Goal: Task Accomplishment & Management: Use online tool/utility

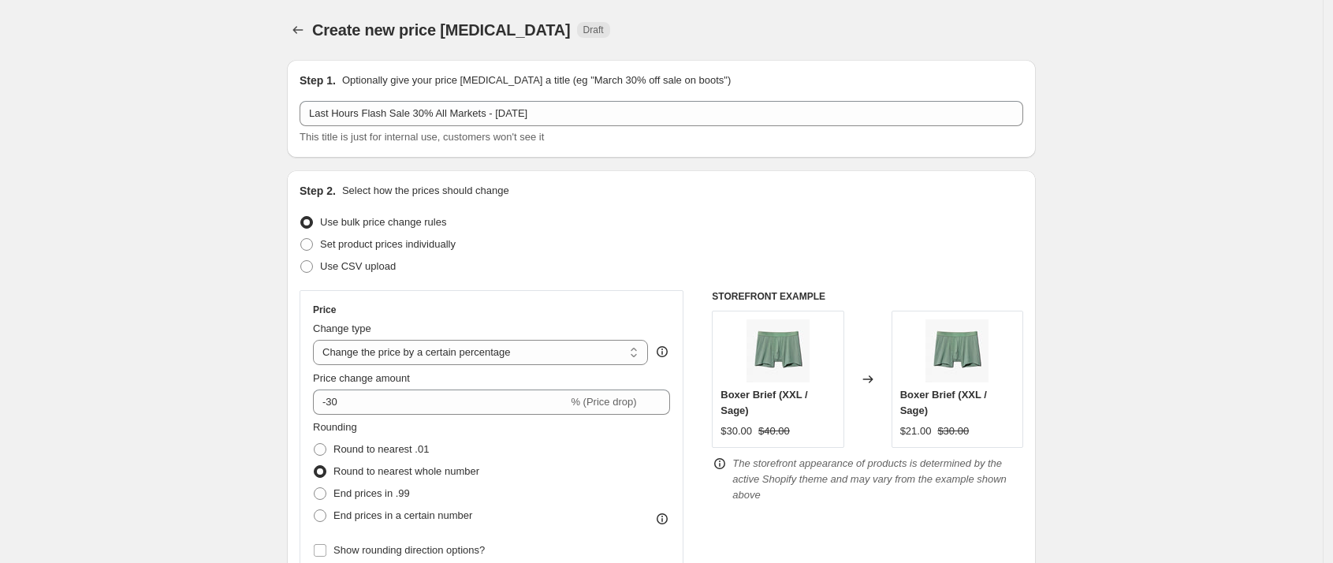
select select "percentage"
select select "tag"
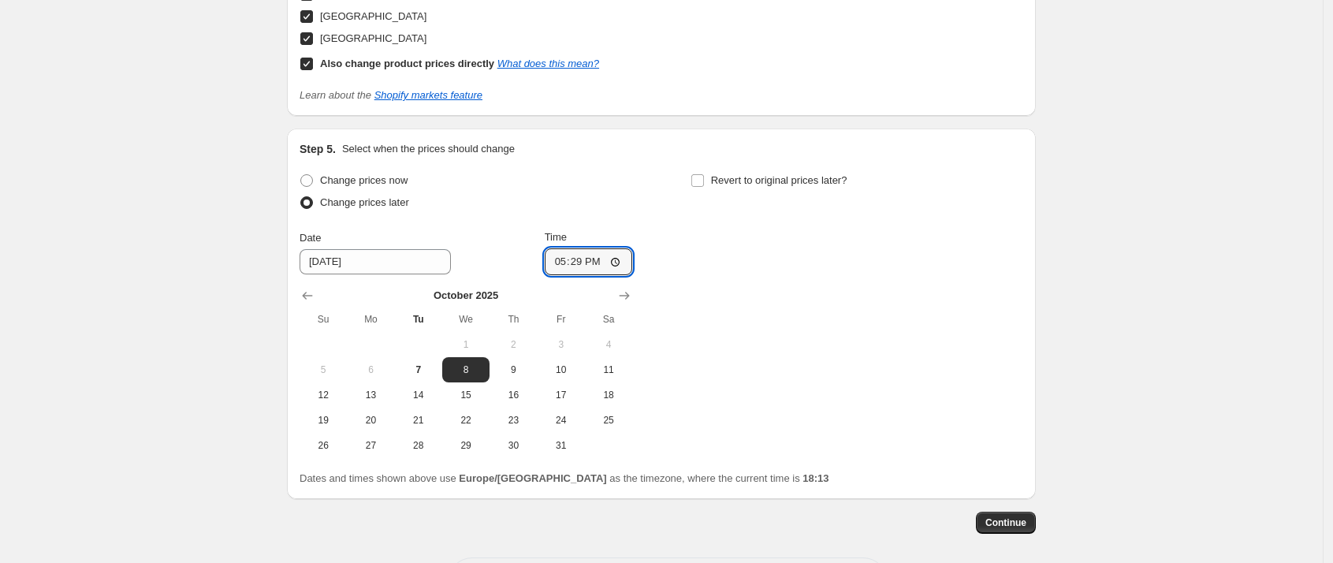
scroll to position [1960, 0]
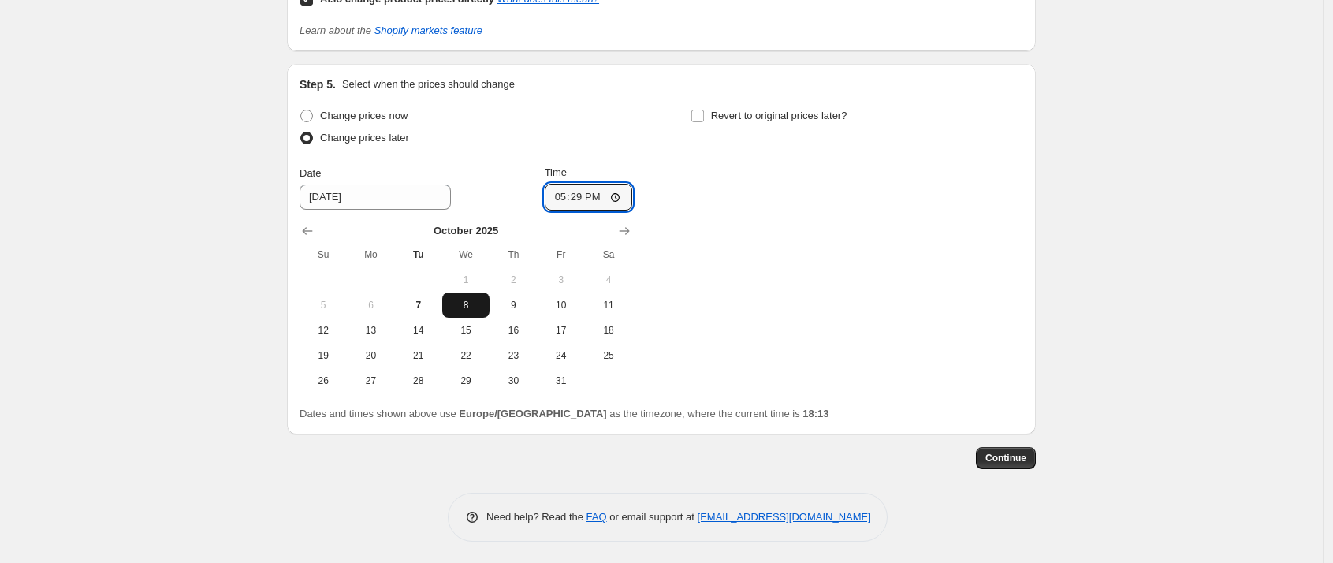
click at [469, 303] on span "8" at bounding box center [465, 305] width 35 height 13
click at [587, 195] on input "17:29" at bounding box center [589, 197] width 88 height 27
click at [595, 190] on input "17:29" at bounding box center [589, 197] width 88 height 27
click at [580, 192] on input "17:29" at bounding box center [589, 197] width 88 height 27
click at [586, 197] on input "17:29" at bounding box center [589, 197] width 88 height 27
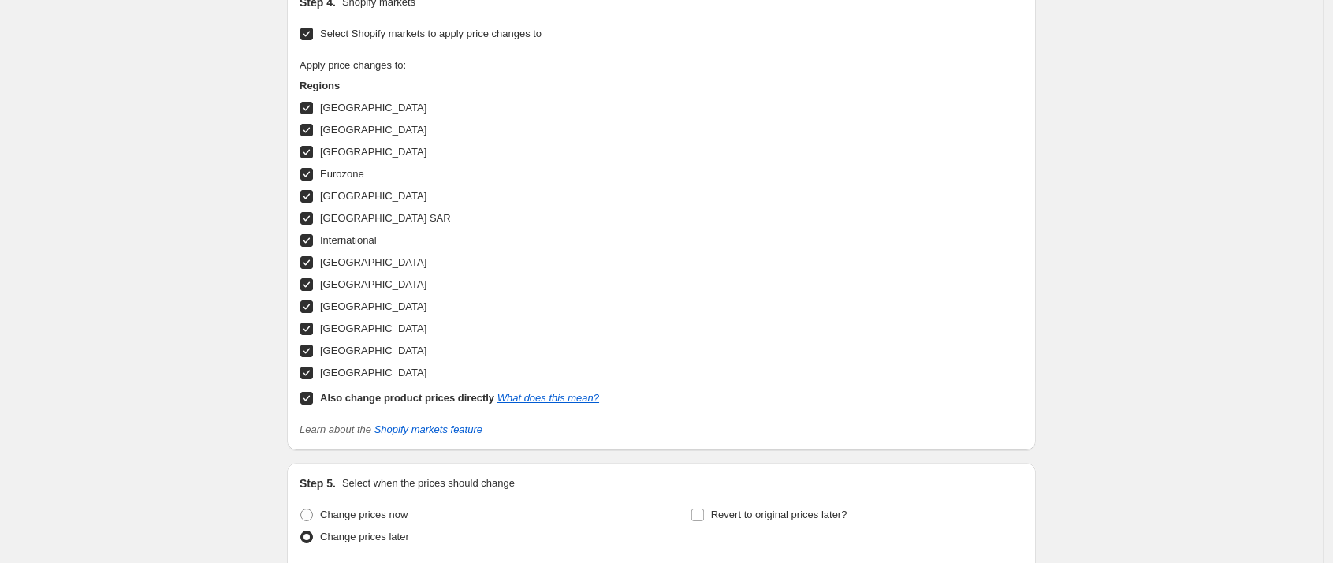
scroll to position [1963, 0]
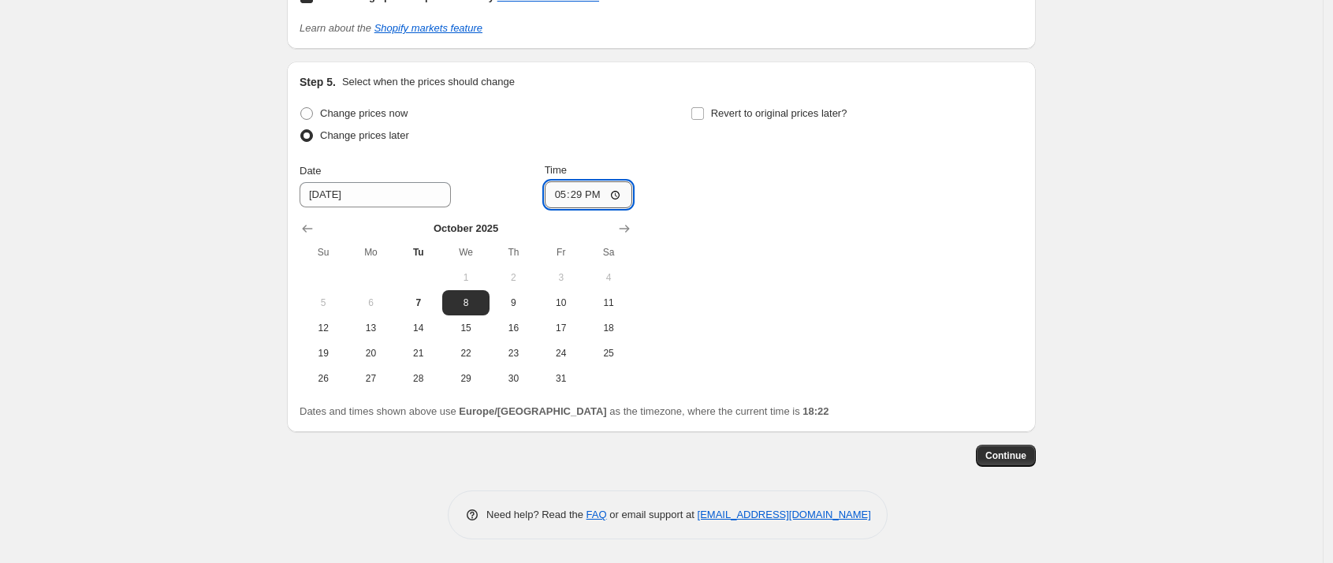
click at [586, 190] on input "17:29" at bounding box center [589, 194] width 88 height 27
click at [581, 193] on input "17:29" at bounding box center [589, 194] width 88 height 27
click at [582, 188] on input "17:29" at bounding box center [589, 194] width 88 height 27
click at [746, 262] on div "Change prices now Change prices later Date 10/8/2025 Time 17:29 October 2025 Su…" at bounding box center [661, 246] width 724 height 288
click at [303, 113] on span at bounding box center [306, 113] width 14 height 14
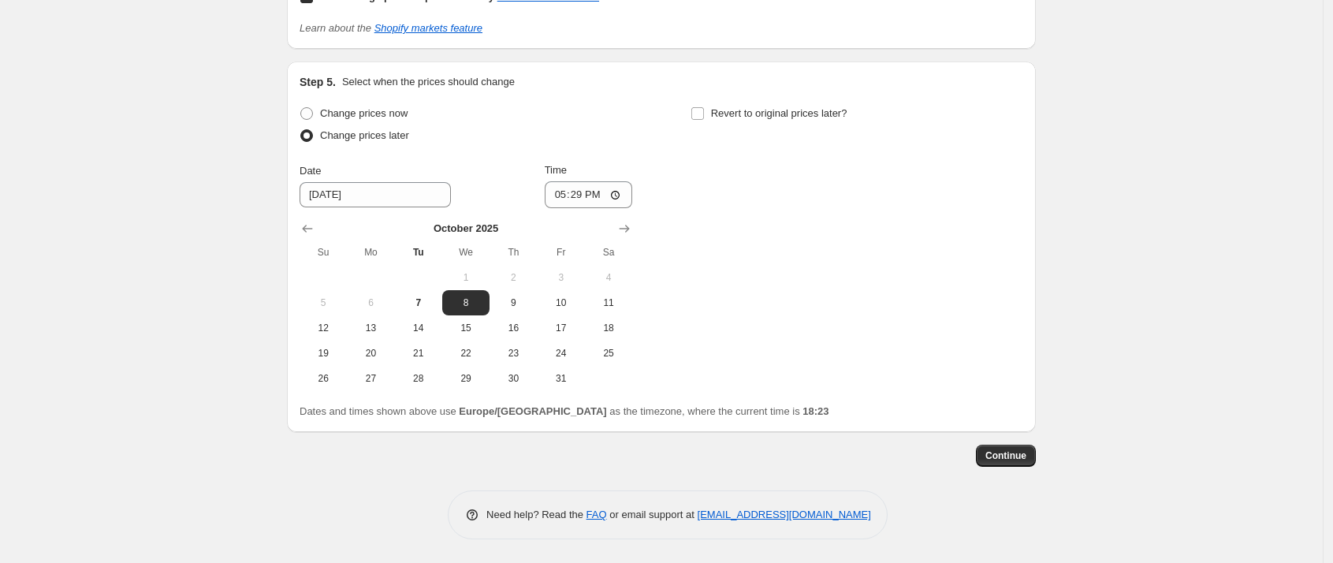
click at [301, 108] on input "Change prices now" at bounding box center [300, 107] width 1 height 1
radio input "true"
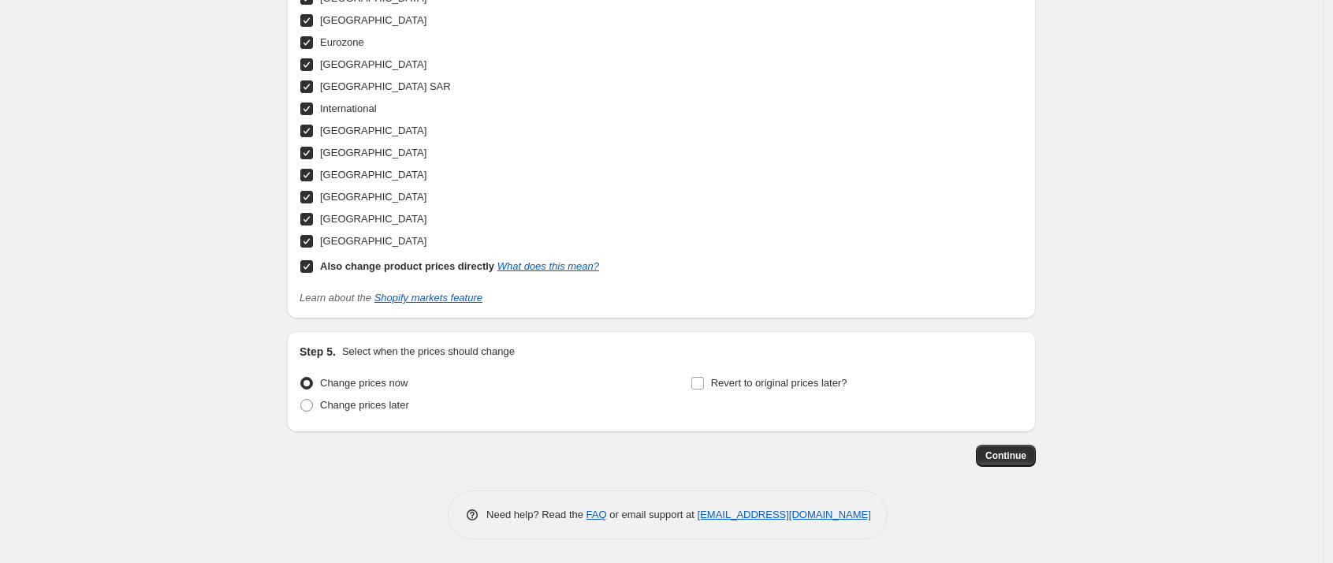
scroll to position [1693, 0]
drag, startPoint x: 703, startPoint y: 381, endPoint x: 713, endPoint y: 377, distance: 11.3
click at [703, 381] on input "Revert to original prices later?" at bounding box center [697, 383] width 13 height 13
checkbox input "true"
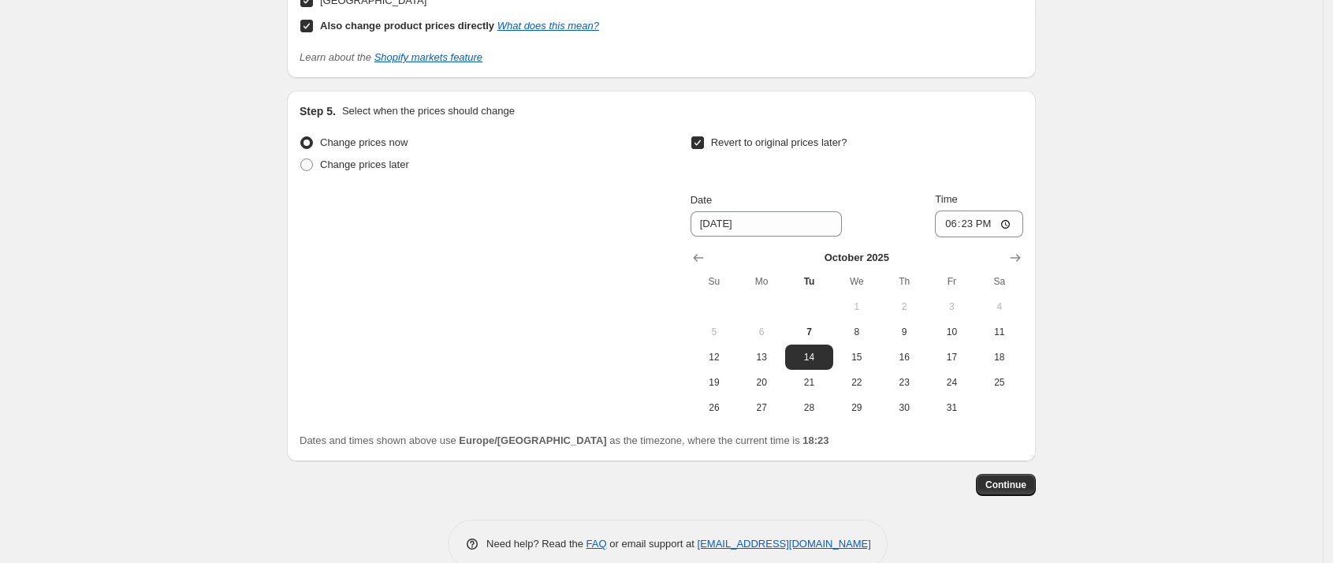
scroll to position [1939, 0]
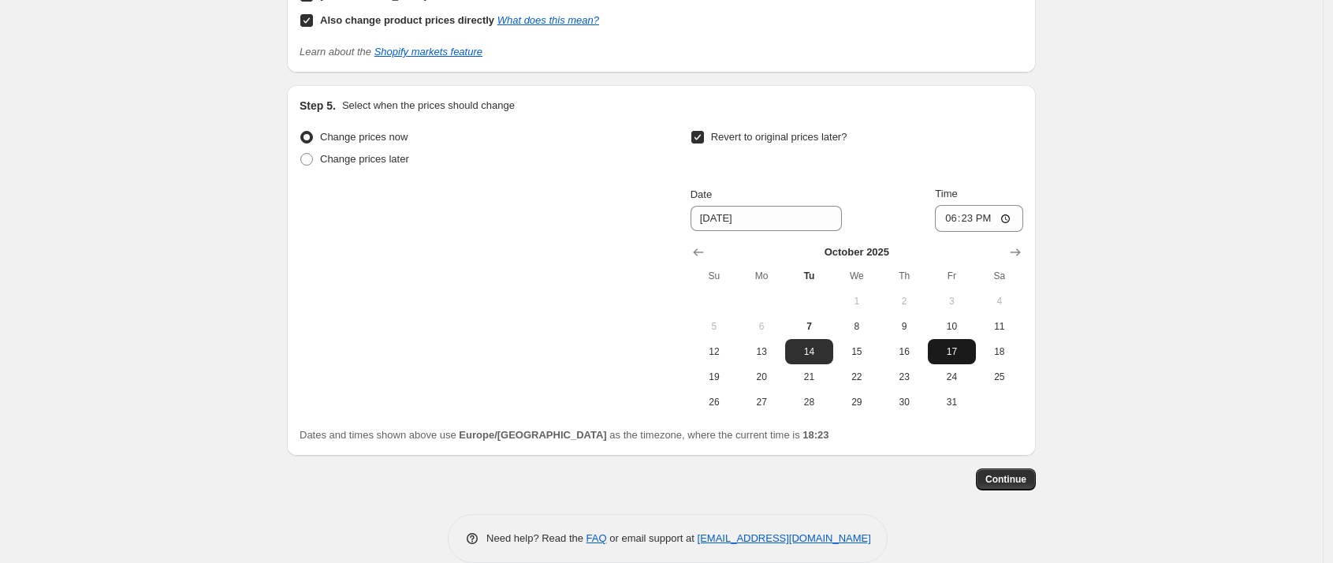
click at [954, 346] on span "17" at bounding box center [951, 351] width 35 height 13
type input "10/17/2025"
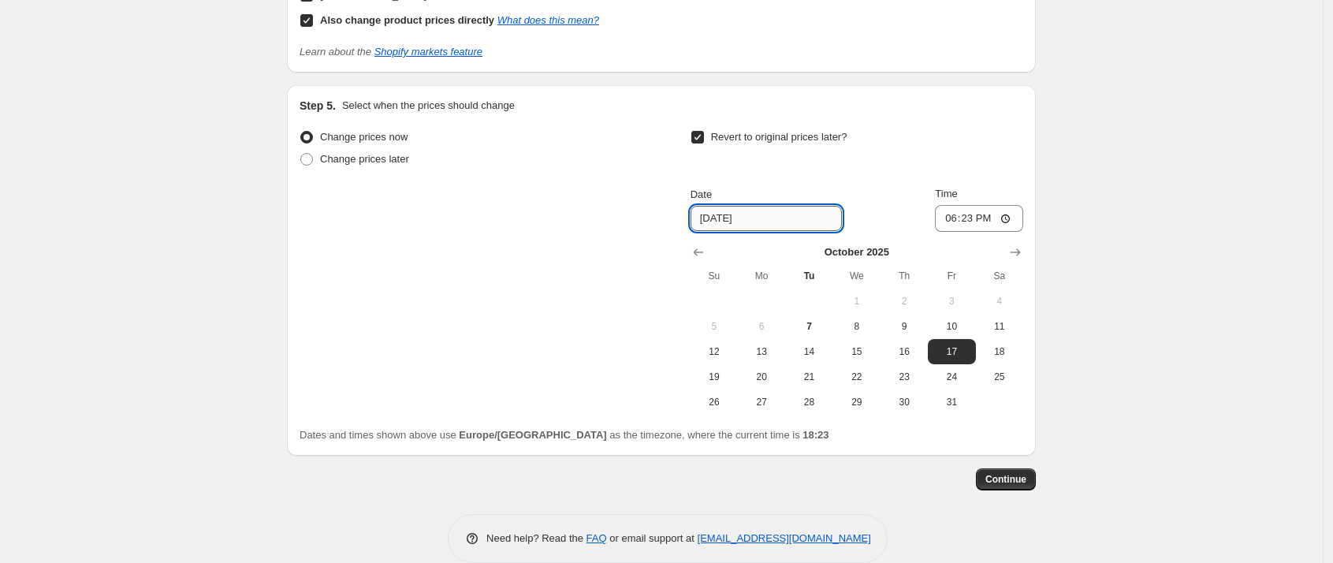
click at [767, 214] on input "10/17/2025" at bounding box center [765, 218] width 151 height 25
click at [976, 212] on input "18:23" at bounding box center [979, 218] width 88 height 27
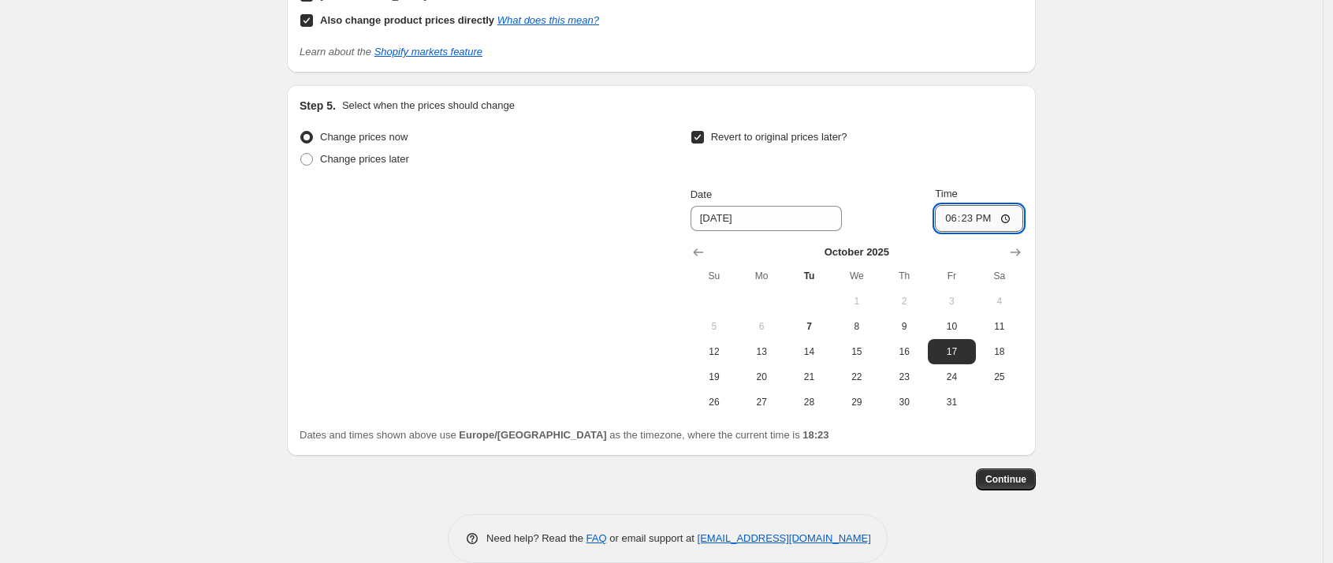
click at [975, 221] on input "18:23" at bounding box center [979, 218] width 88 height 27
click at [975, 219] on input "18:23" at bounding box center [979, 218] width 88 height 27
click at [976, 217] on input "18:23" at bounding box center [979, 218] width 88 height 27
click at [991, 218] on input "18:23" at bounding box center [979, 218] width 88 height 27
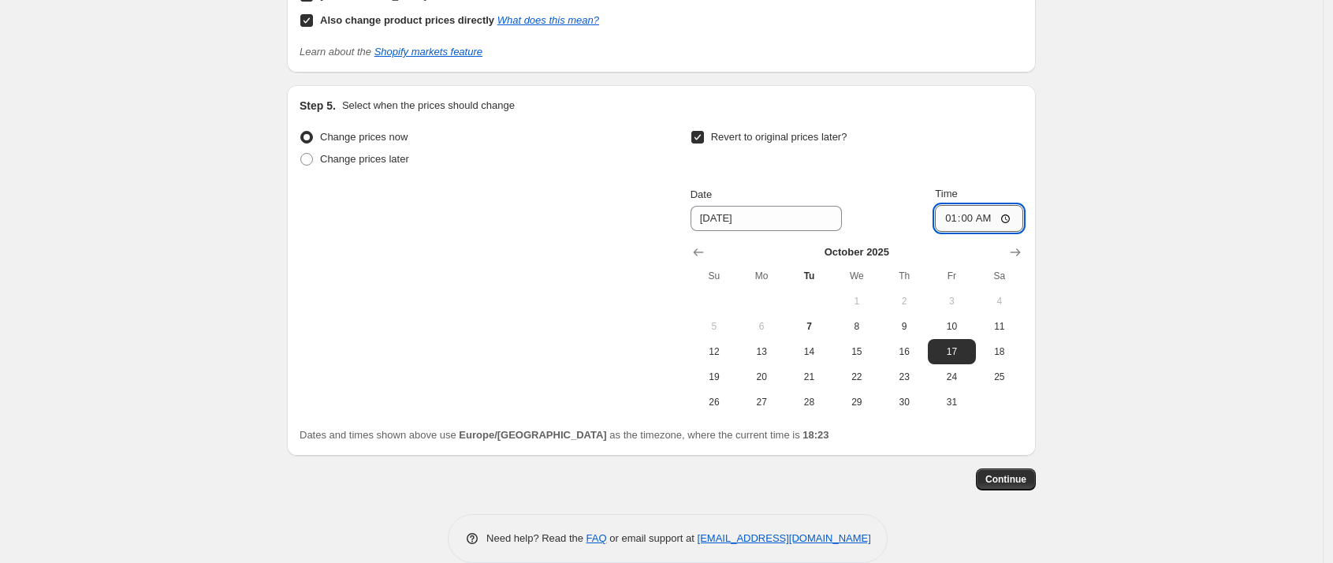
type input "10:00"
click at [630, 385] on div "Change prices now Change prices later Revert to original prices later? Date 10/…" at bounding box center [661, 270] width 724 height 288
click at [973, 218] on input "10:00" at bounding box center [979, 218] width 88 height 27
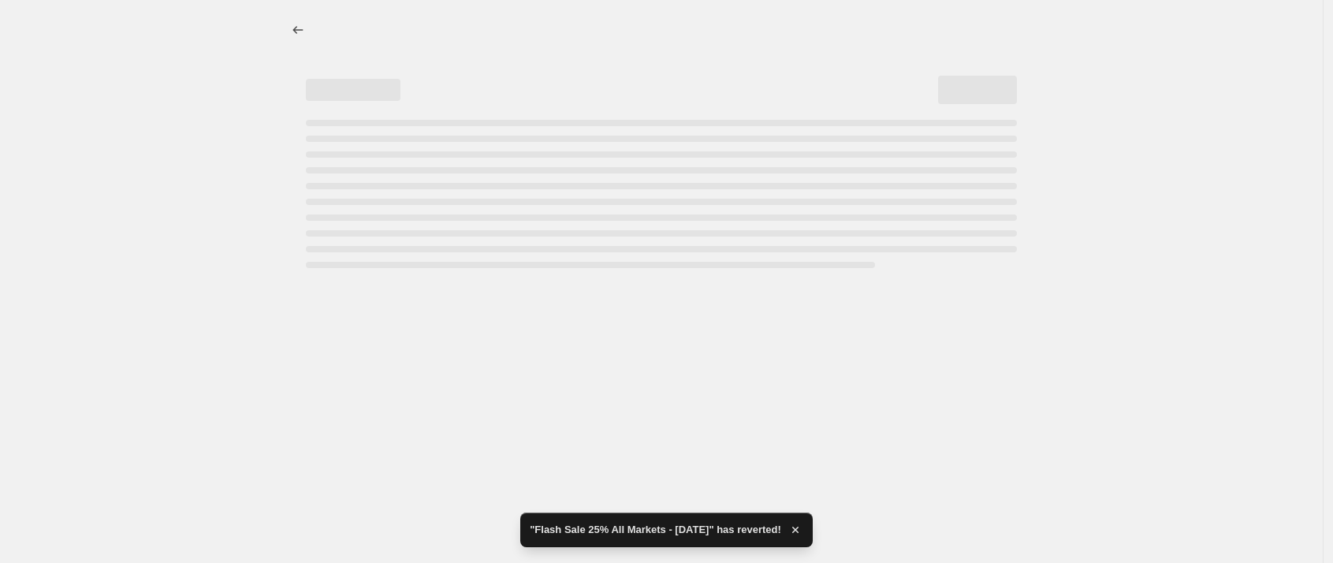
select select "percentage"
select select "tag"
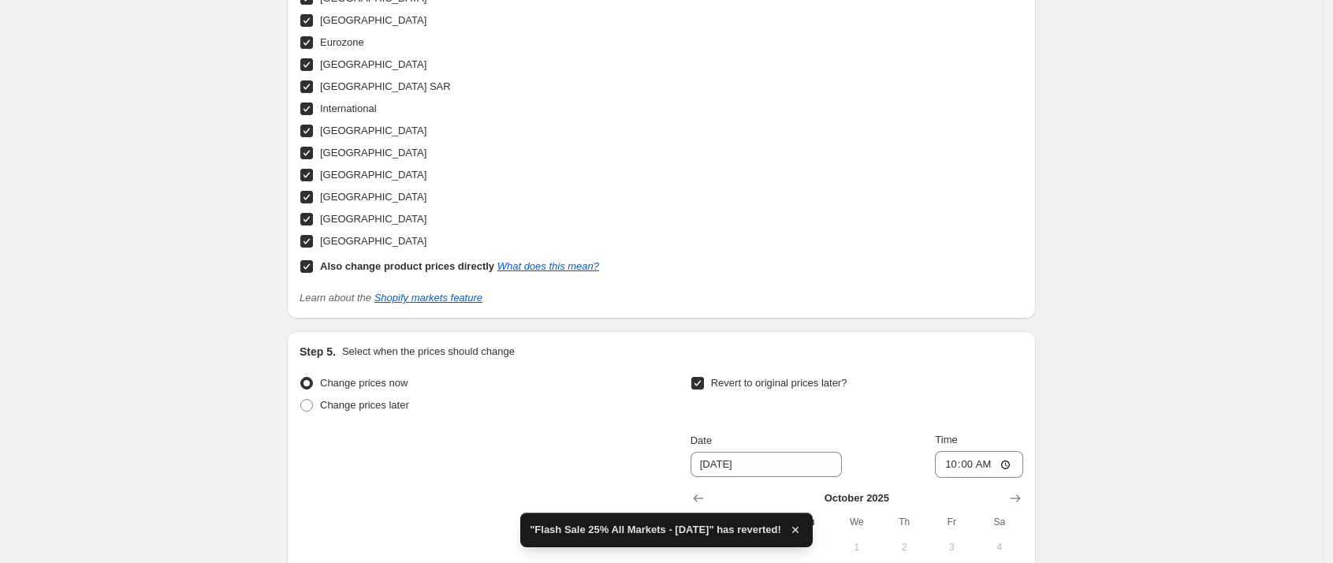
scroll to position [1600, 0]
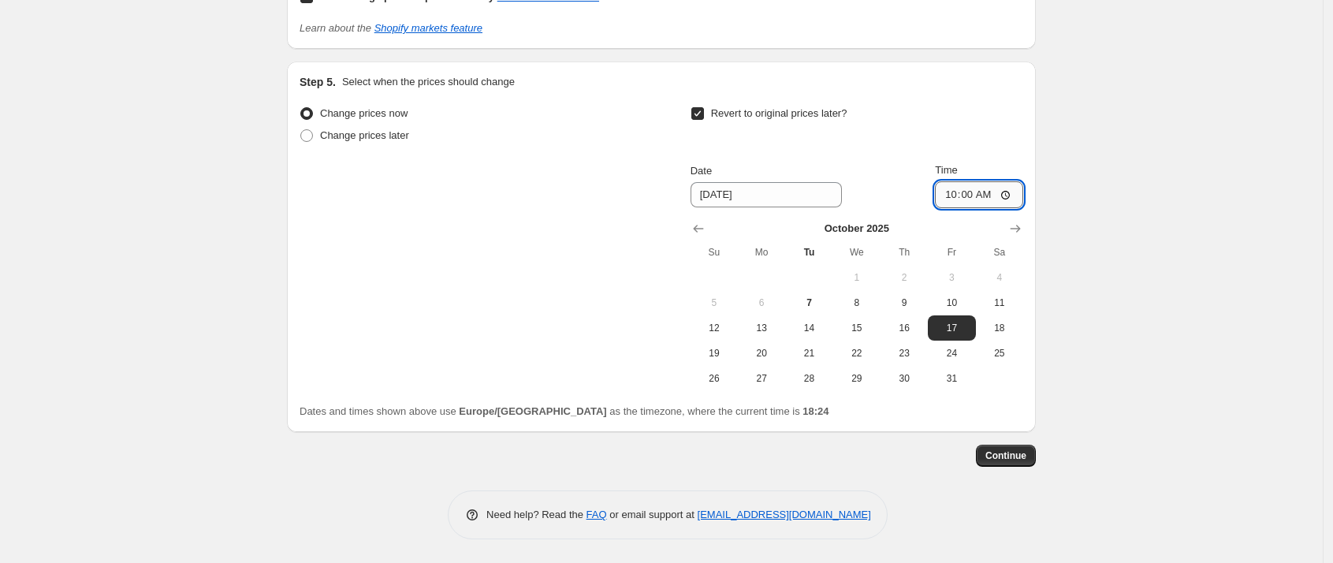
click at [975, 195] on input "10:00" at bounding box center [979, 194] width 88 height 27
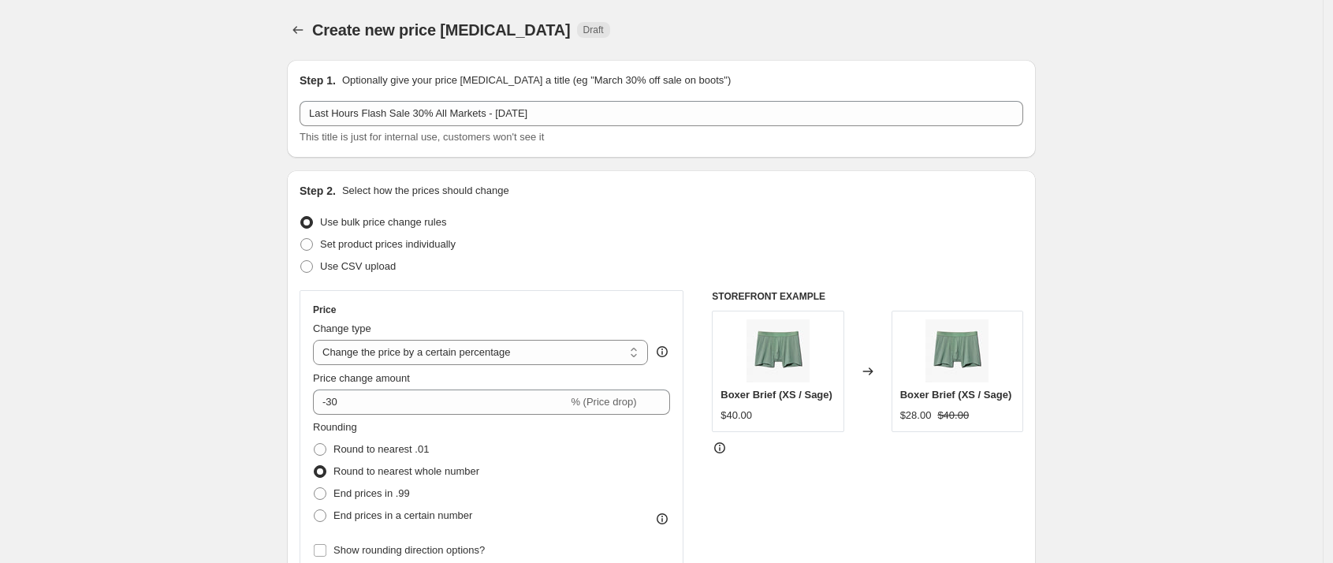
scroll to position [4, 0]
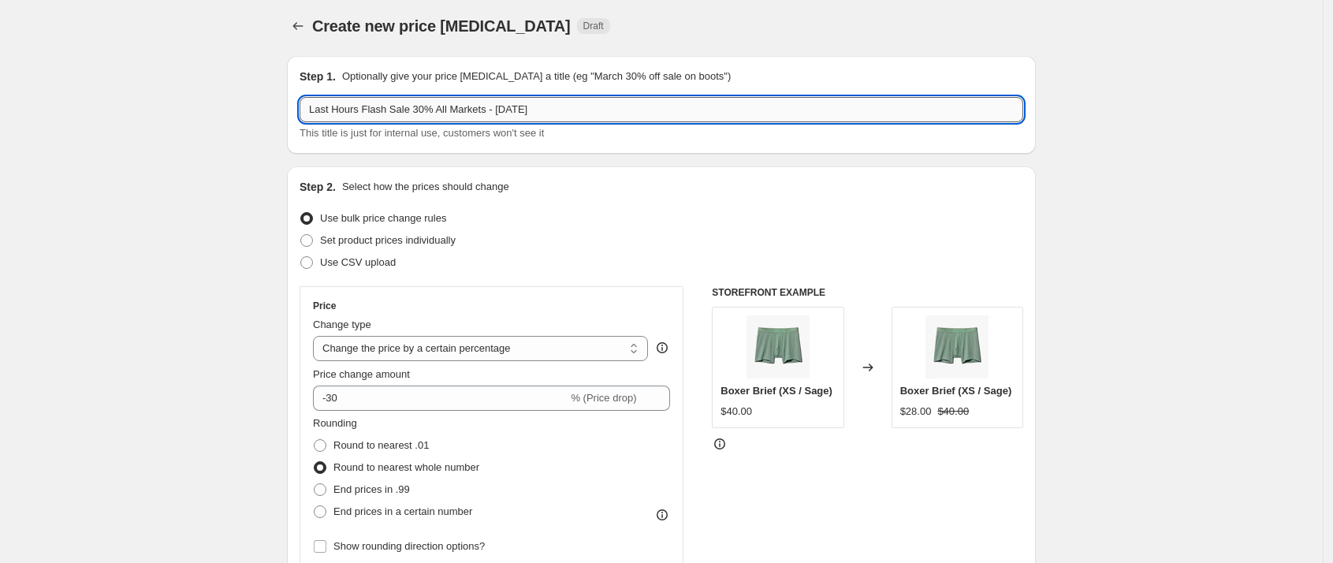
click at [565, 107] on input "Last Hours Flash Sale 30% All Markets - September 2025" at bounding box center [661, 109] width 724 height 25
type input "Last Hours Flash Sale 30% All Markets - October 2025"
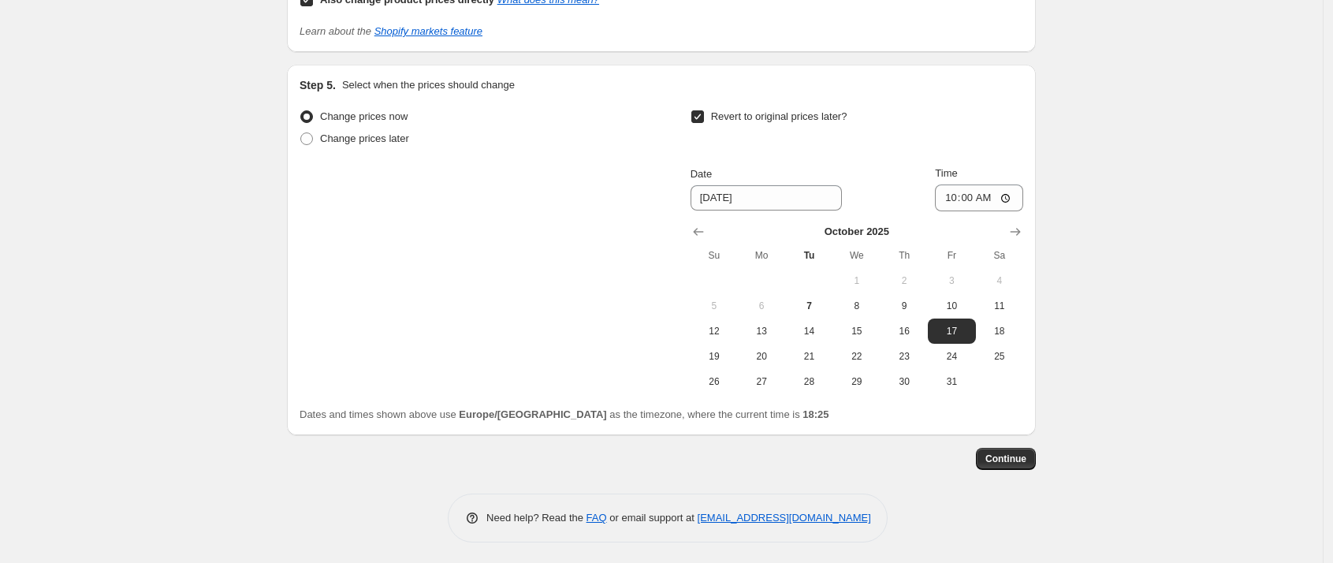
scroll to position [1598, 0]
click at [1009, 457] on span "Continue" at bounding box center [1005, 458] width 41 height 13
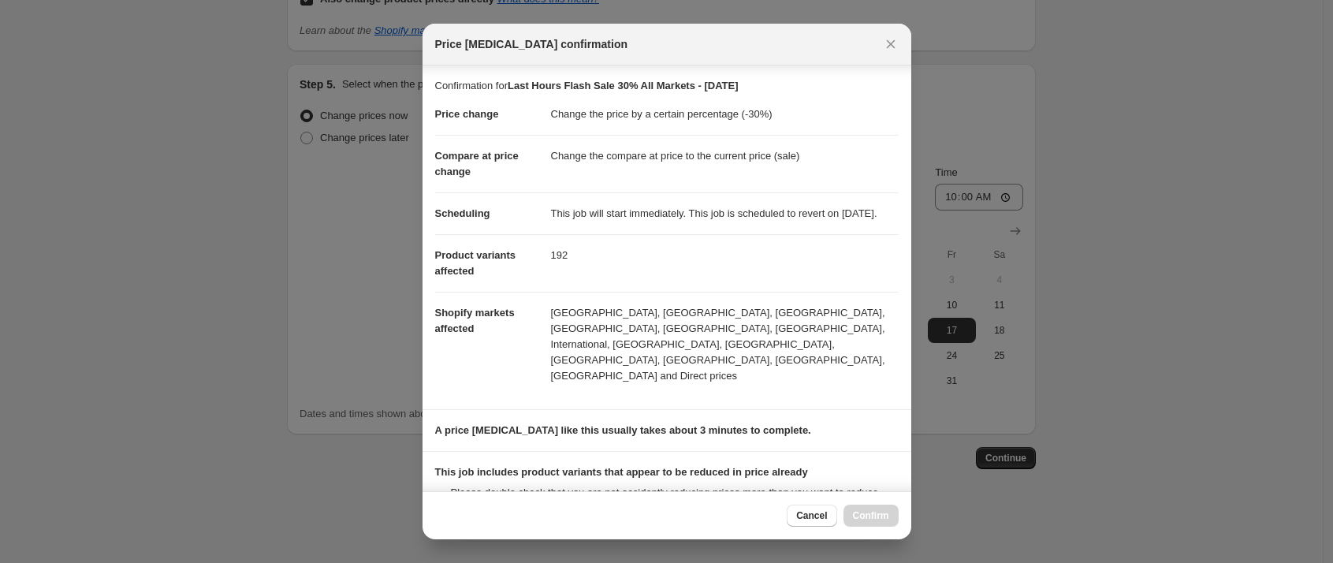
scroll to position [190, 0]
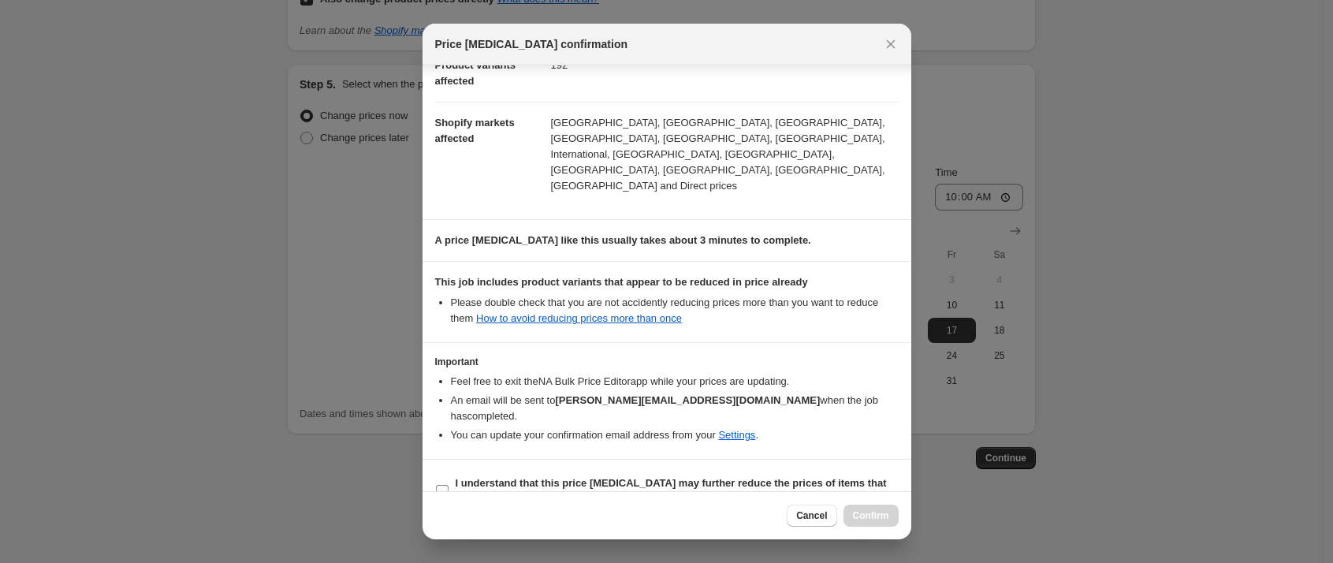
click at [445, 485] on input "I understand that this price change job may further reduce the prices of items …" at bounding box center [442, 491] width 13 height 13
checkbox input "true"
click at [859, 515] on span "Confirm" at bounding box center [871, 515] width 36 height 13
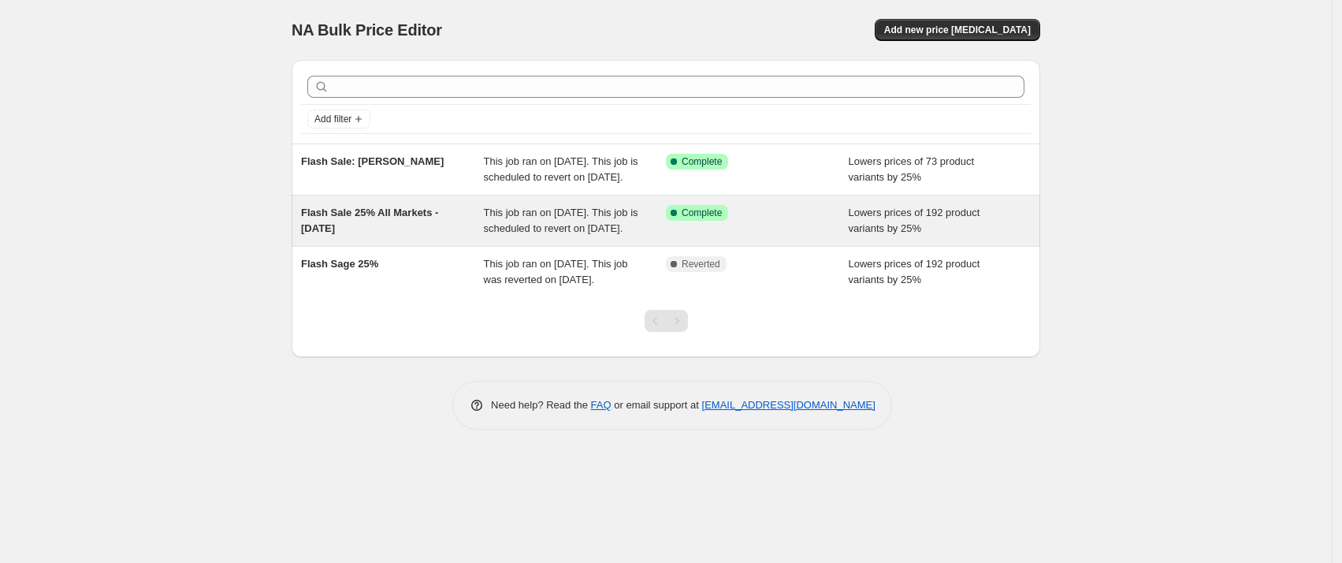
click at [412, 236] on div "Flash Sale 25% All Markets - September 2025" at bounding box center [392, 221] width 183 height 32
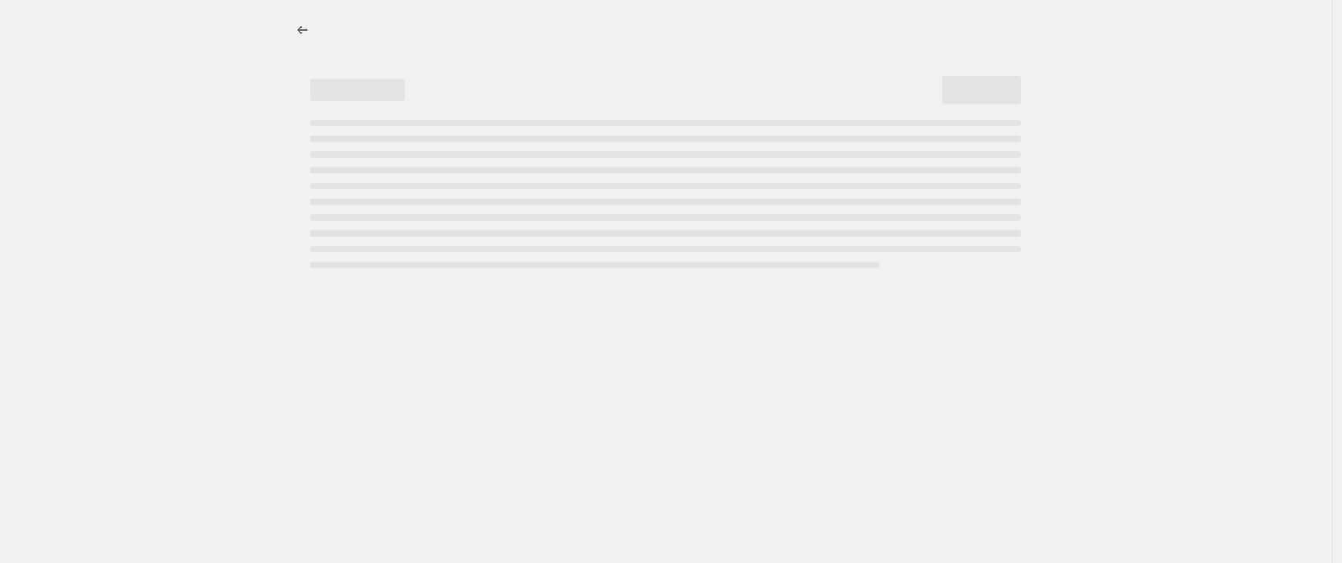
select select "percentage"
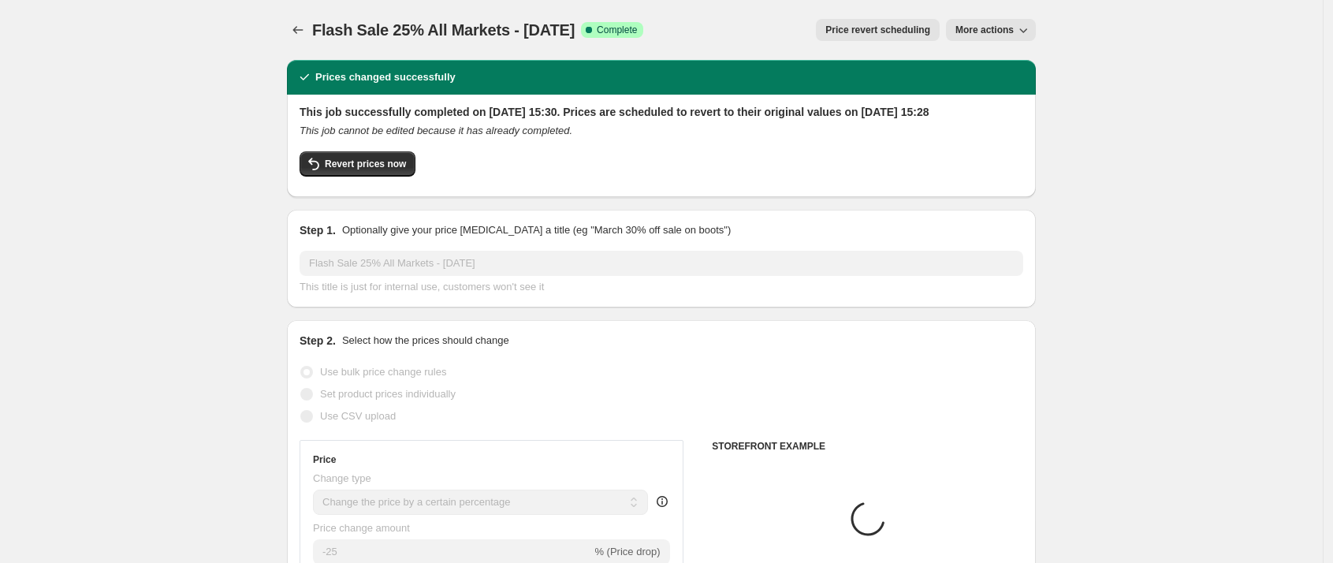
select select "tag"
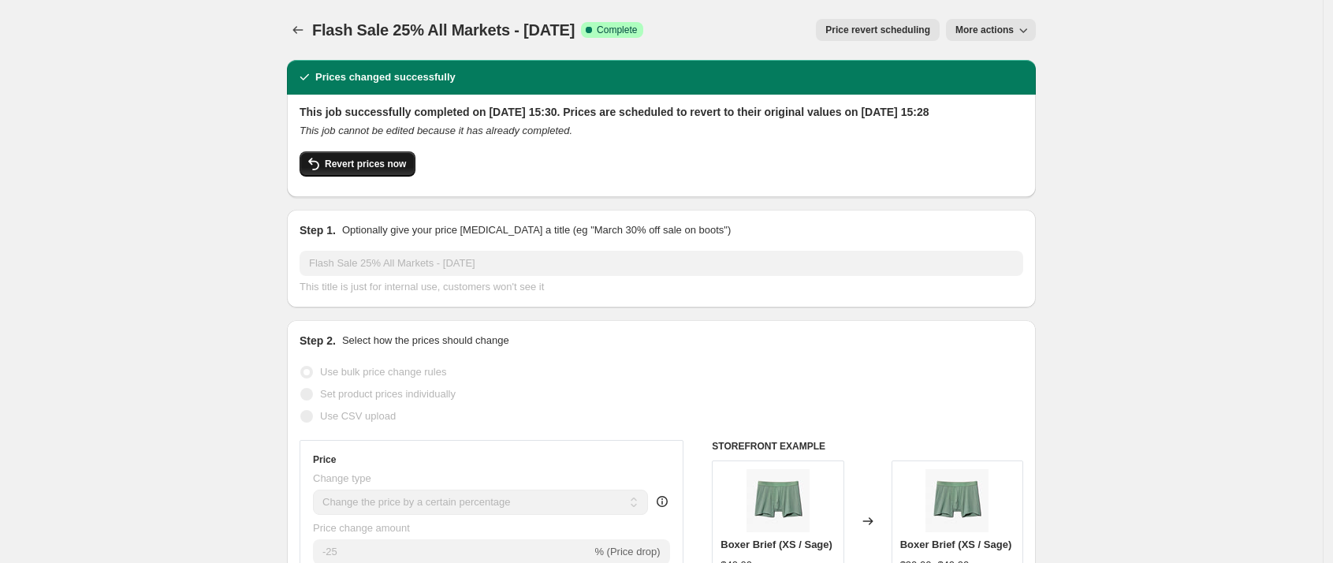
click at [363, 170] on span "Revert prices now" at bounding box center [365, 164] width 81 height 13
checkbox input "false"
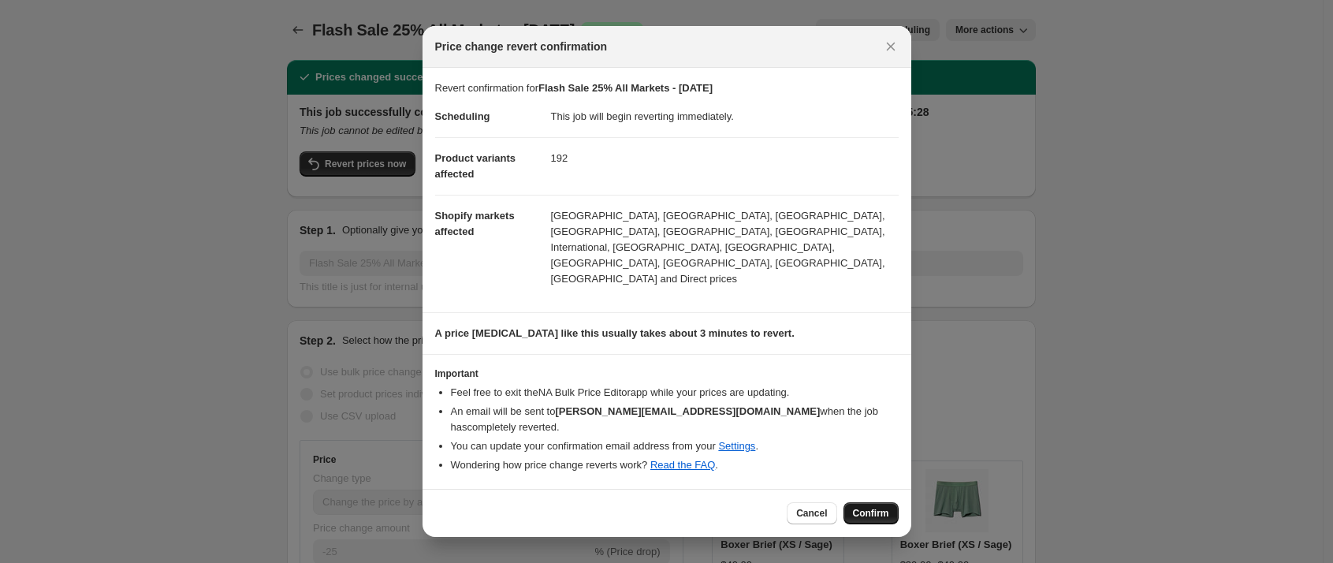
click at [871, 507] on span "Confirm" at bounding box center [871, 513] width 36 height 13
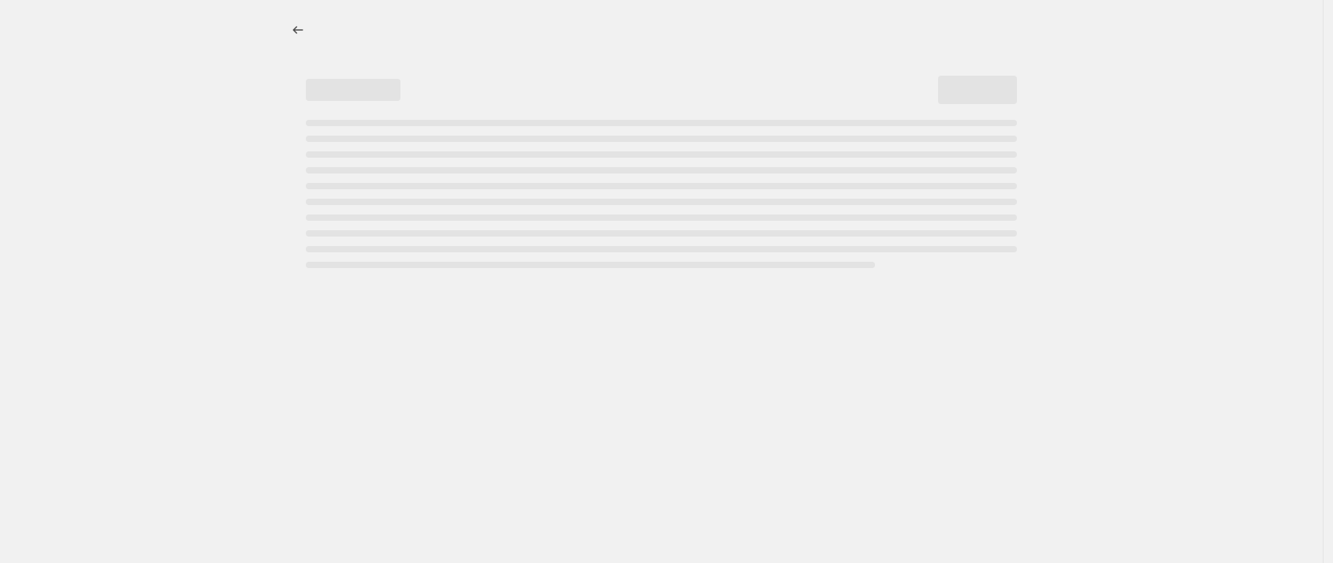
select select "percentage"
select select "tag"
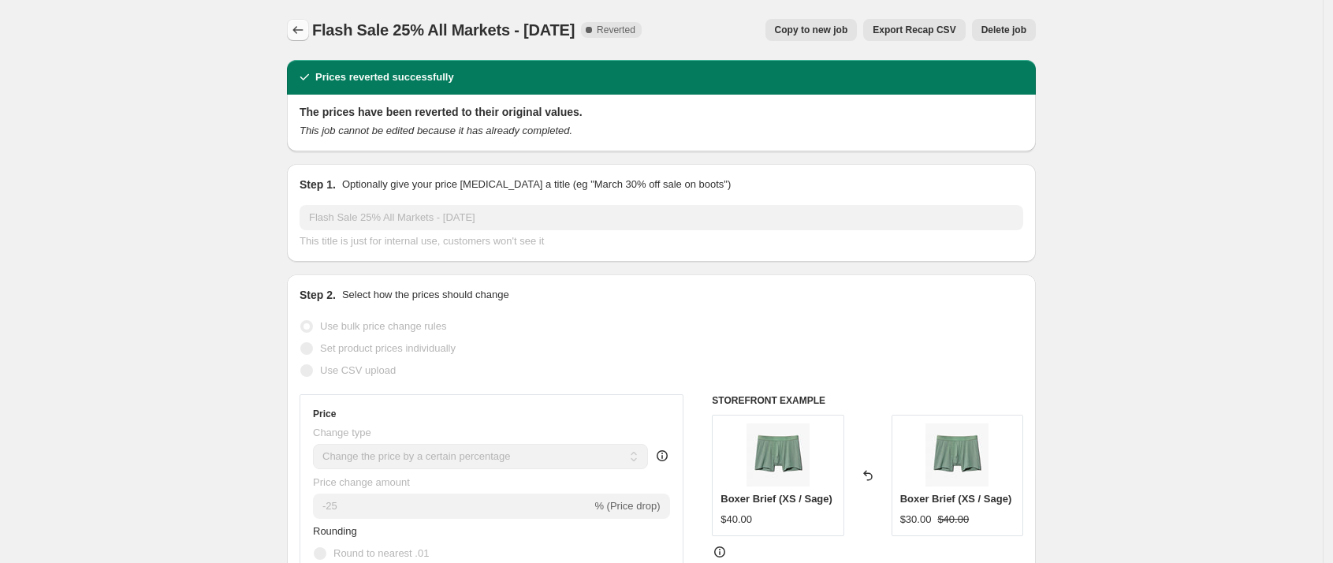
click at [297, 24] on icon "Price change jobs" at bounding box center [298, 30] width 16 height 16
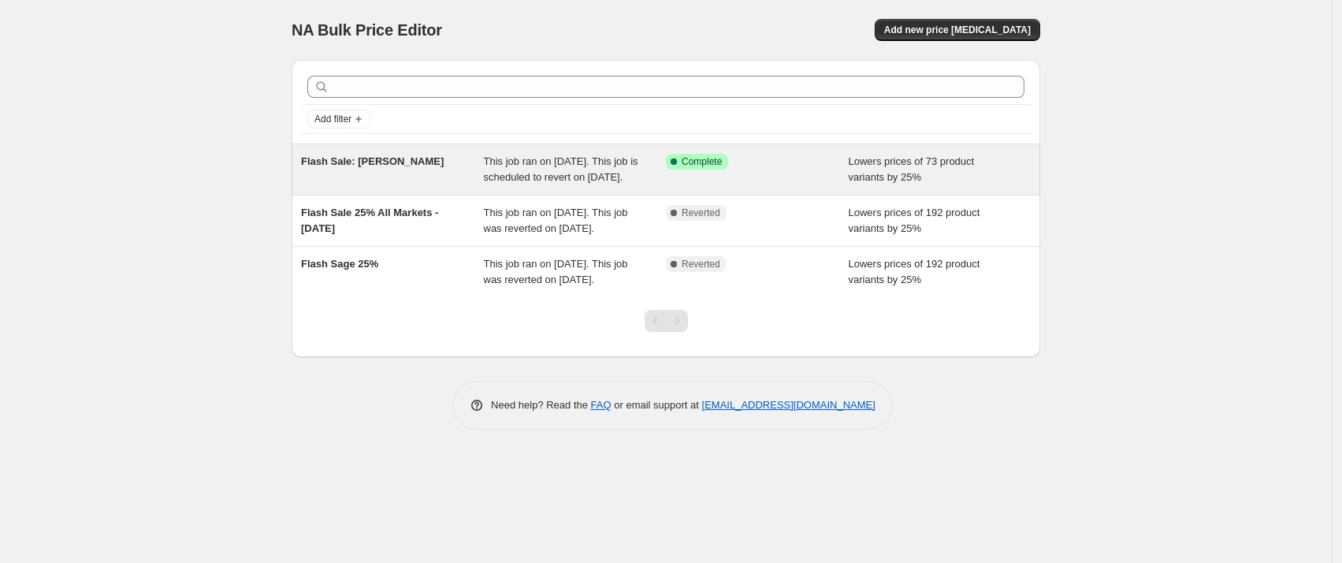
click at [355, 162] on span "Flash Sale: Olive Green" at bounding box center [372, 161] width 143 height 12
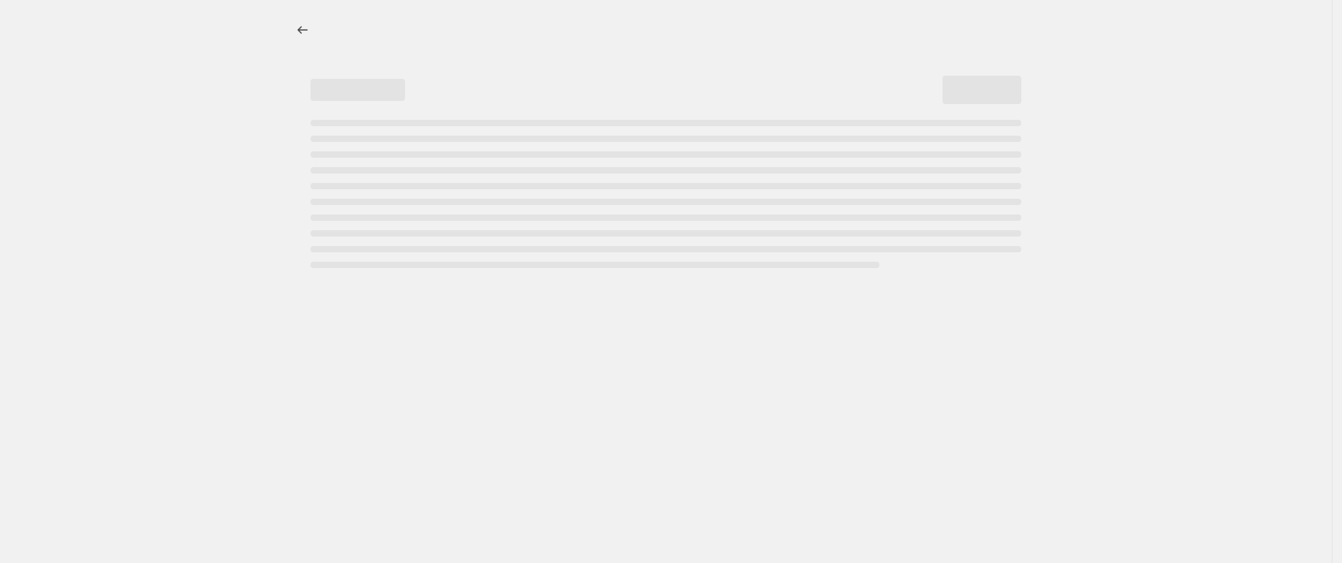
select select "percentage"
select select "tag"
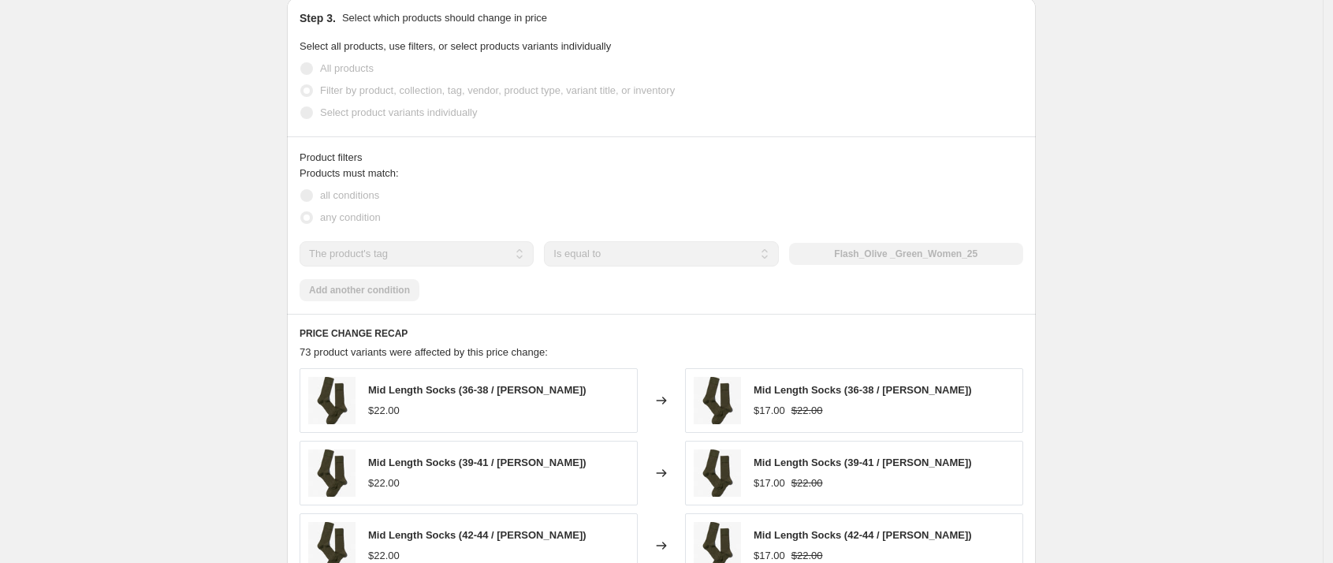
scroll to position [980, 0]
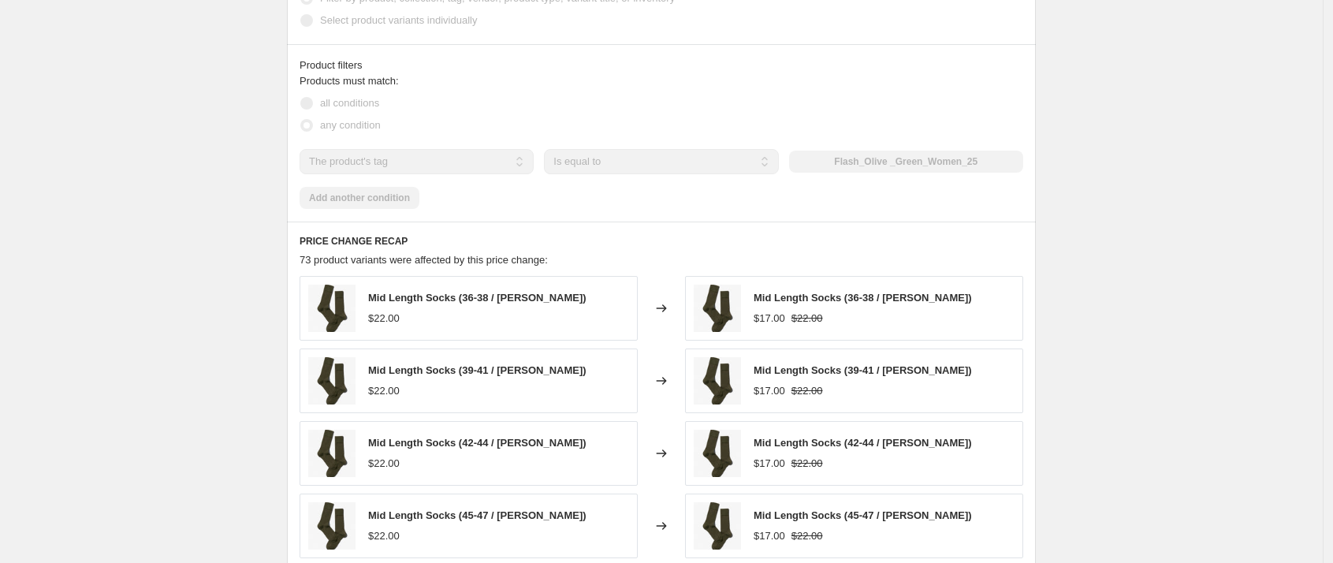
select select "percentage"
select select "tag"
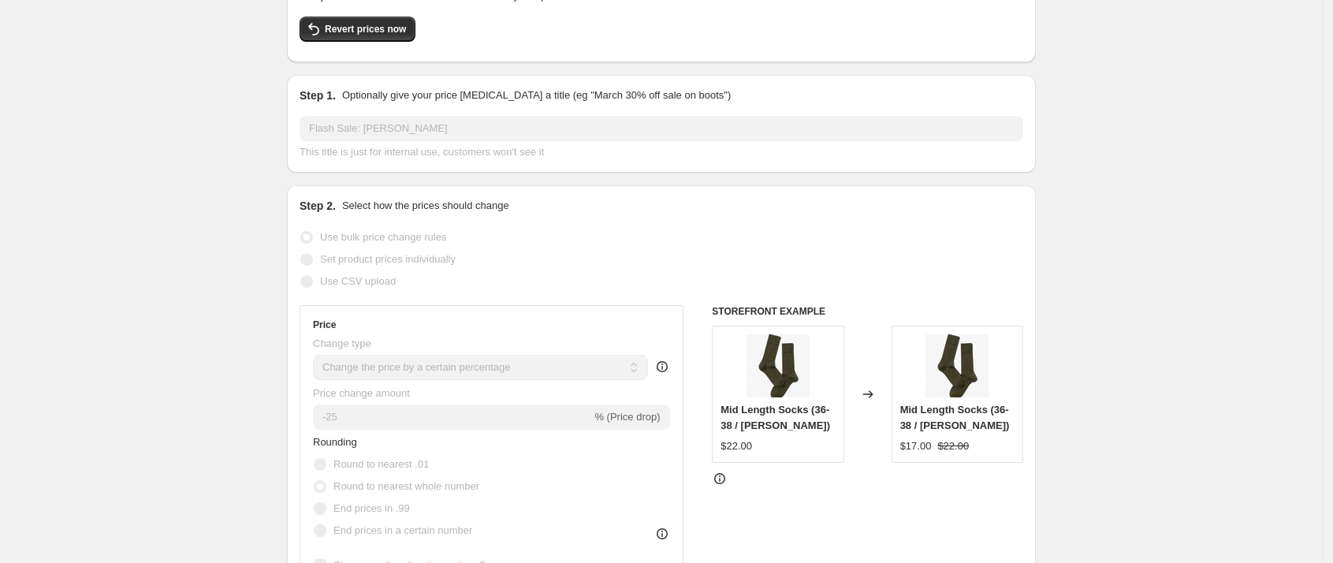
scroll to position [0, 0]
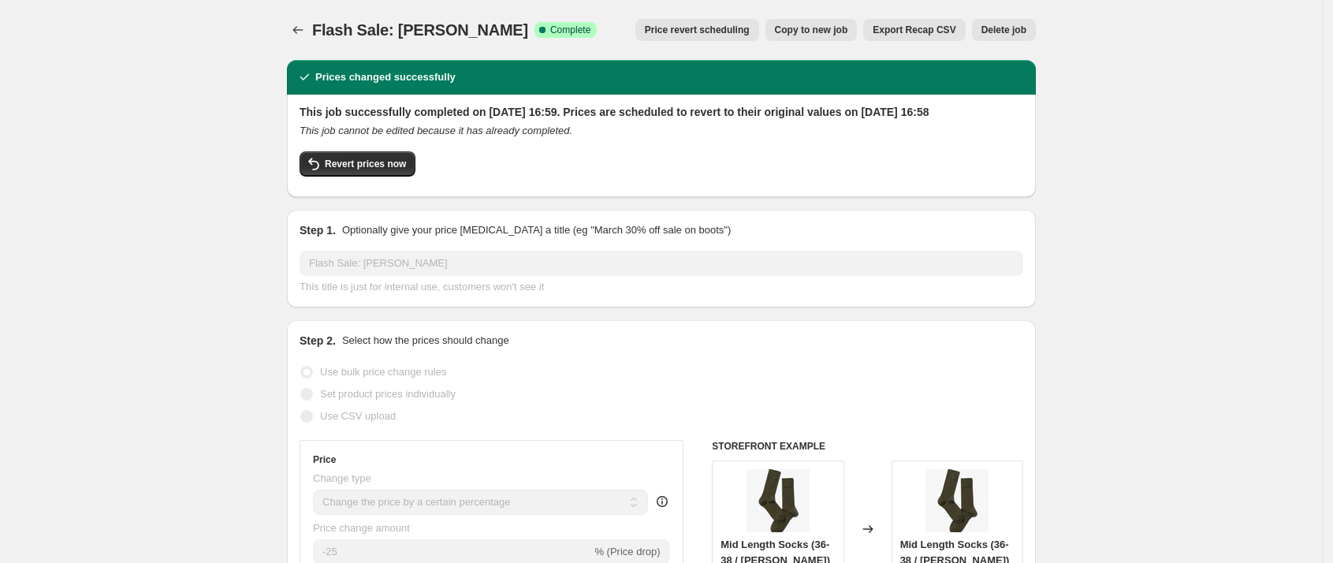
click at [802, 29] on span "Copy to new job" at bounding box center [811, 30] width 73 height 13
select select "percentage"
select select "tag"
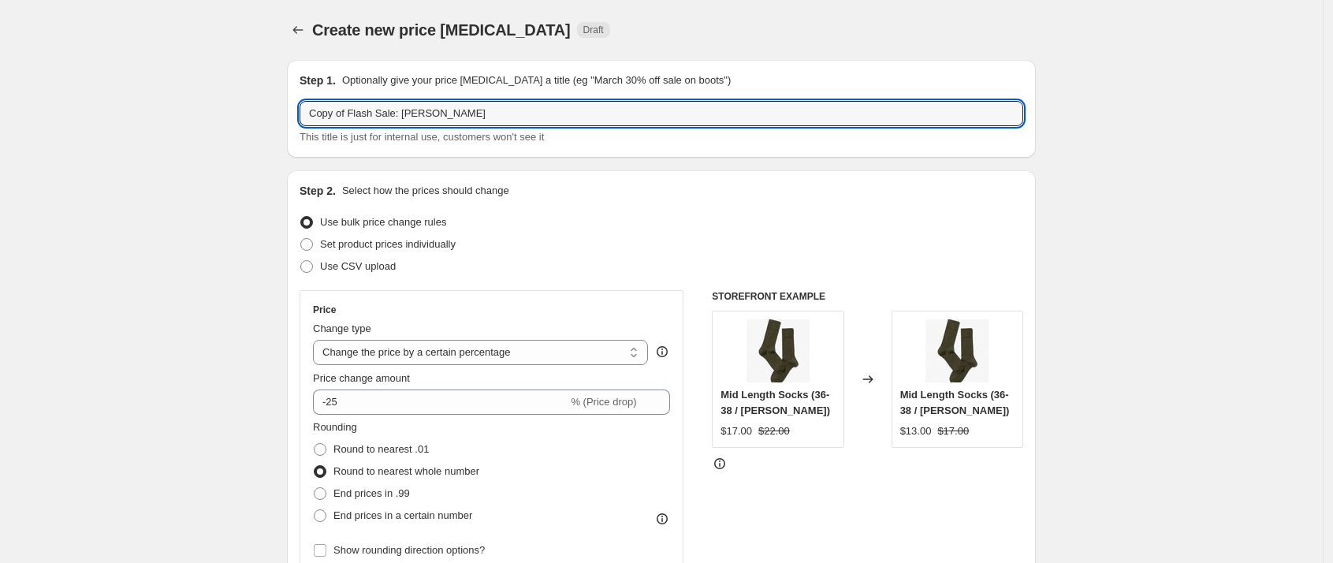
drag, startPoint x: 352, startPoint y: 114, endPoint x: 284, endPoint y: 115, distance: 68.6
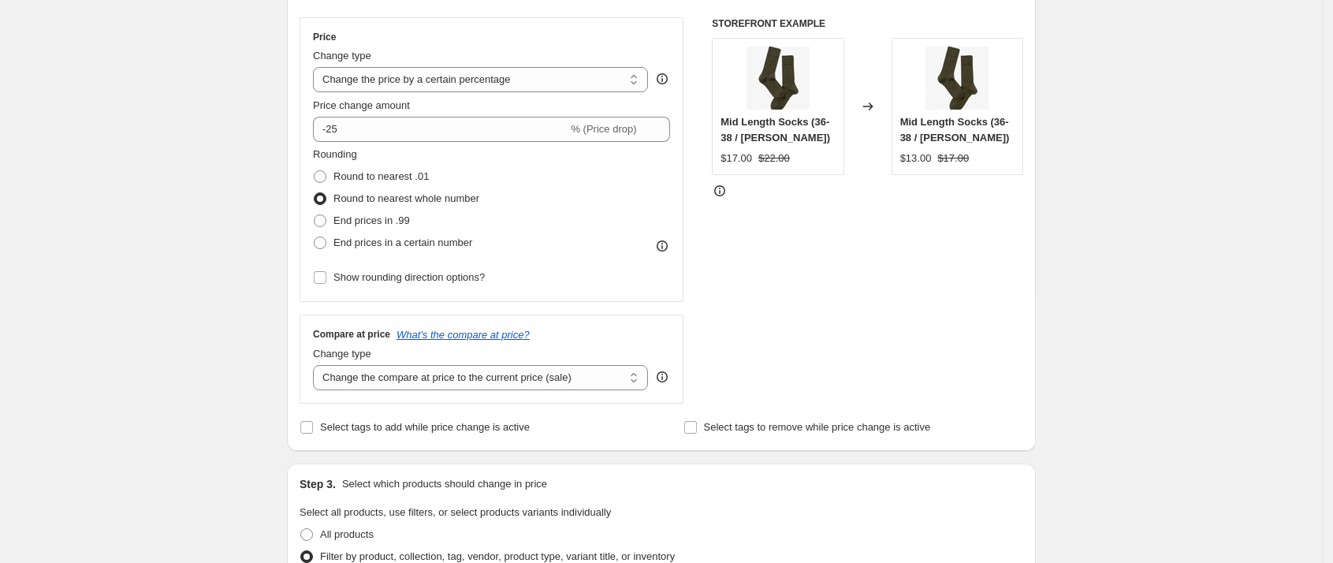
scroll to position [273, 0]
type input "Final Hours 30% off Flash Sale: Olive Green"
click at [352, 127] on input "-25" at bounding box center [440, 128] width 255 height 25
type input "-2"
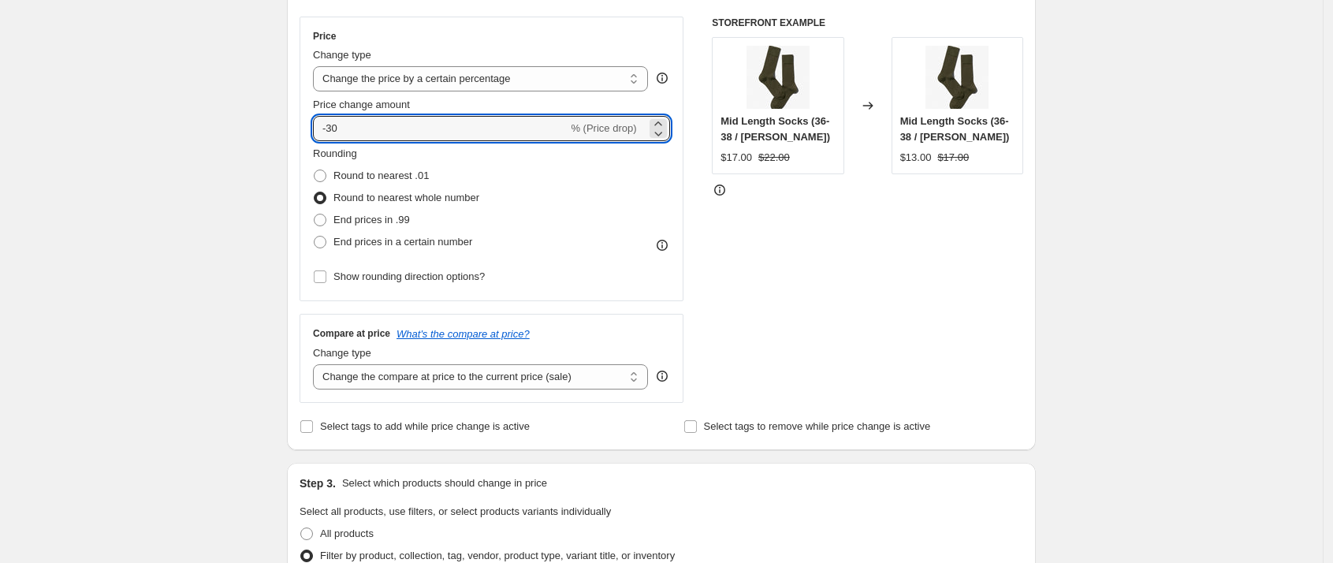
type input "-30"
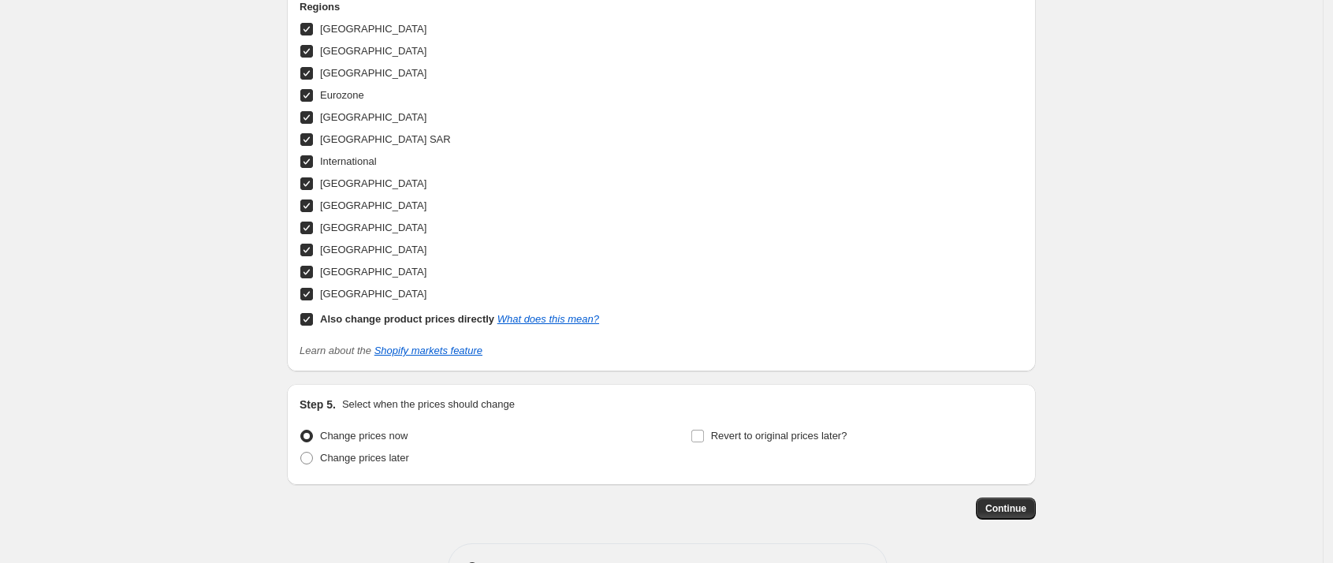
scroll to position [1693, 0]
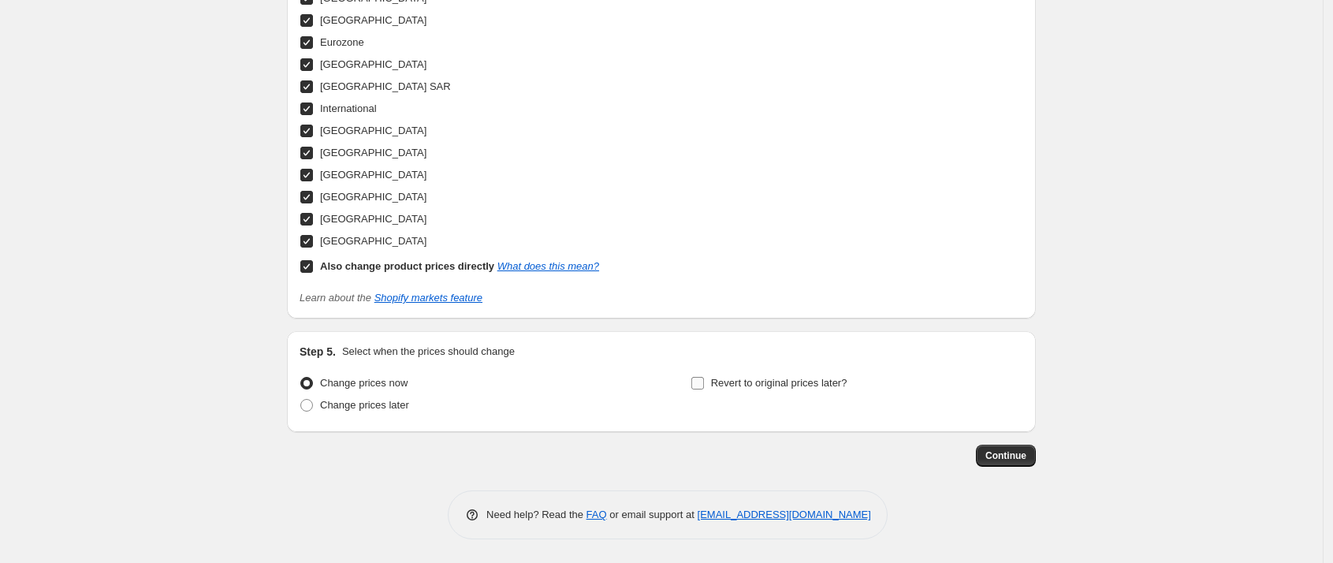
click at [704, 387] on input "Revert to original prices later?" at bounding box center [697, 383] width 13 height 13
checkbox input "true"
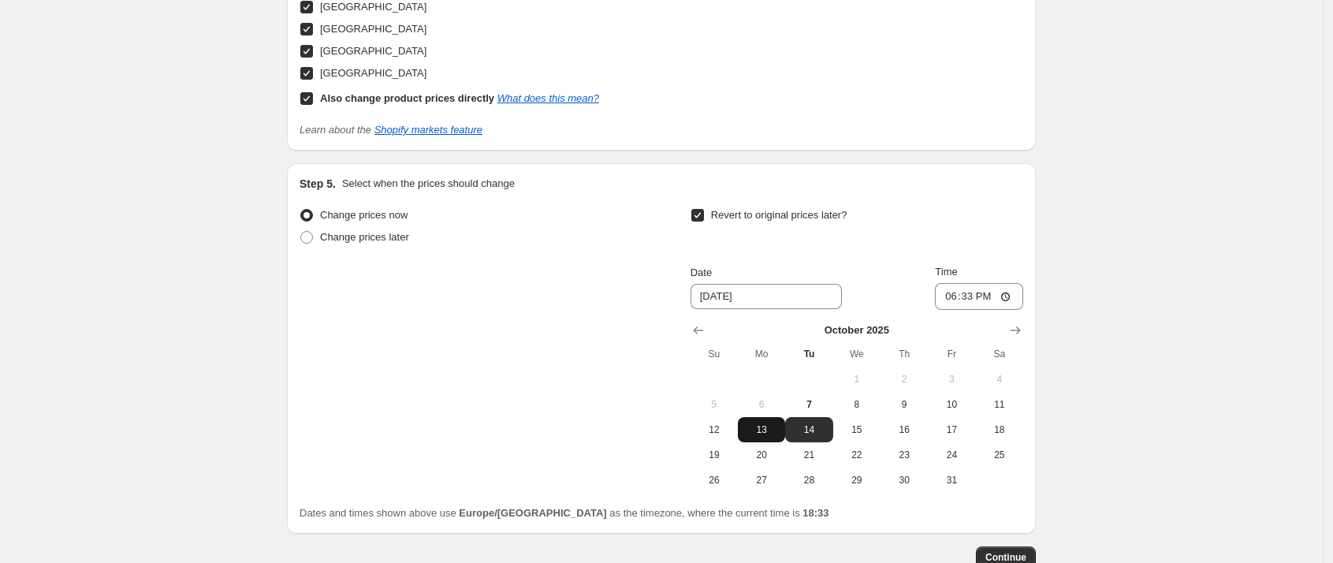
scroll to position [1892, 0]
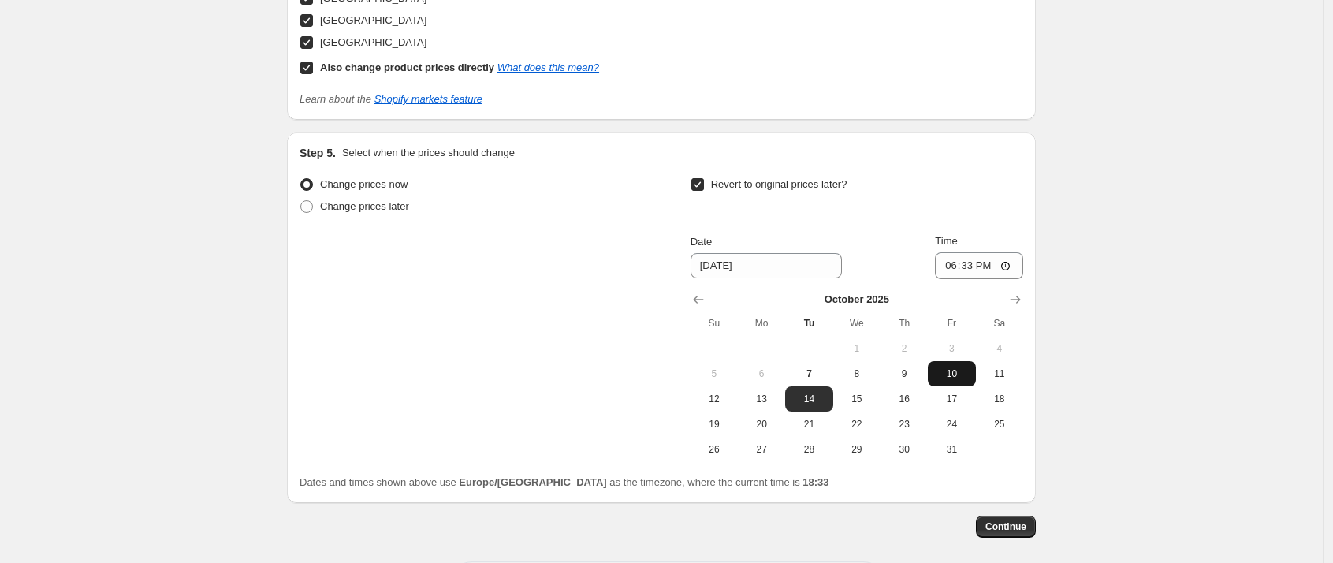
click at [965, 368] on span "10" at bounding box center [951, 373] width 35 height 13
type input "[DATE]"
drag, startPoint x: 976, startPoint y: 262, endPoint x: 980, endPoint y: 270, distance: 8.8
click at [975, 263] on input "18:33" at bounding box center [979, 265] width 88 height 27
type input "10:00"
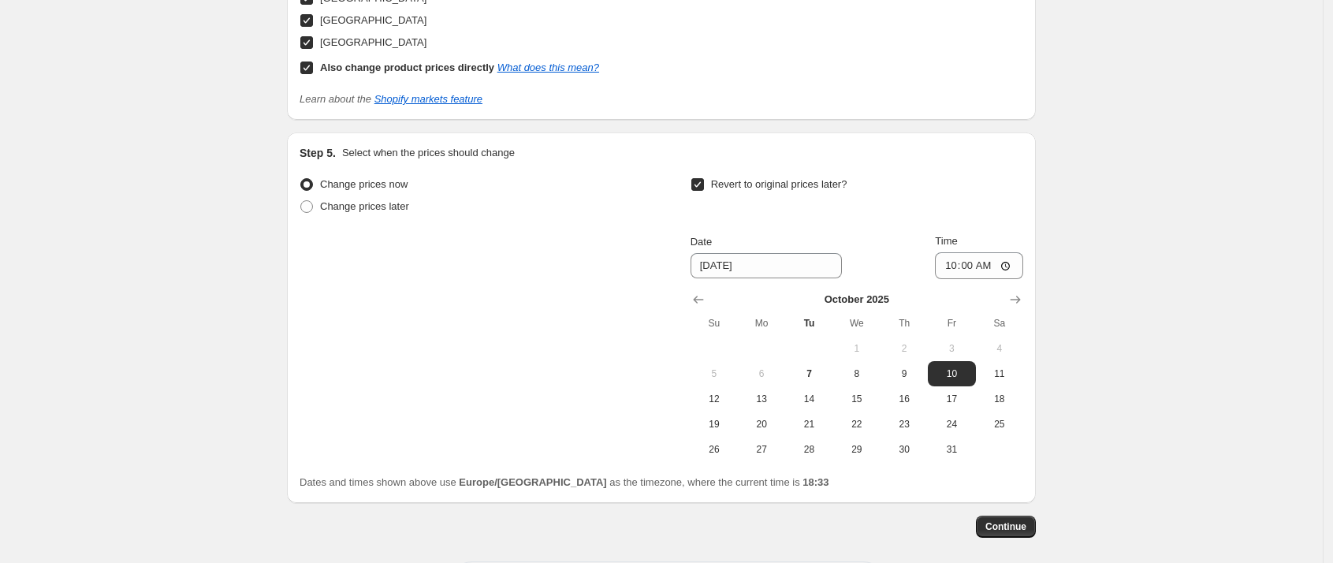
click at [926, 188] on div "Revert to original prices later?" at bounding box center [856, 196] width 333 height 47
click at [1004, 526] on span "Continue" at bounding box center [1005, 526] width 41 height 13
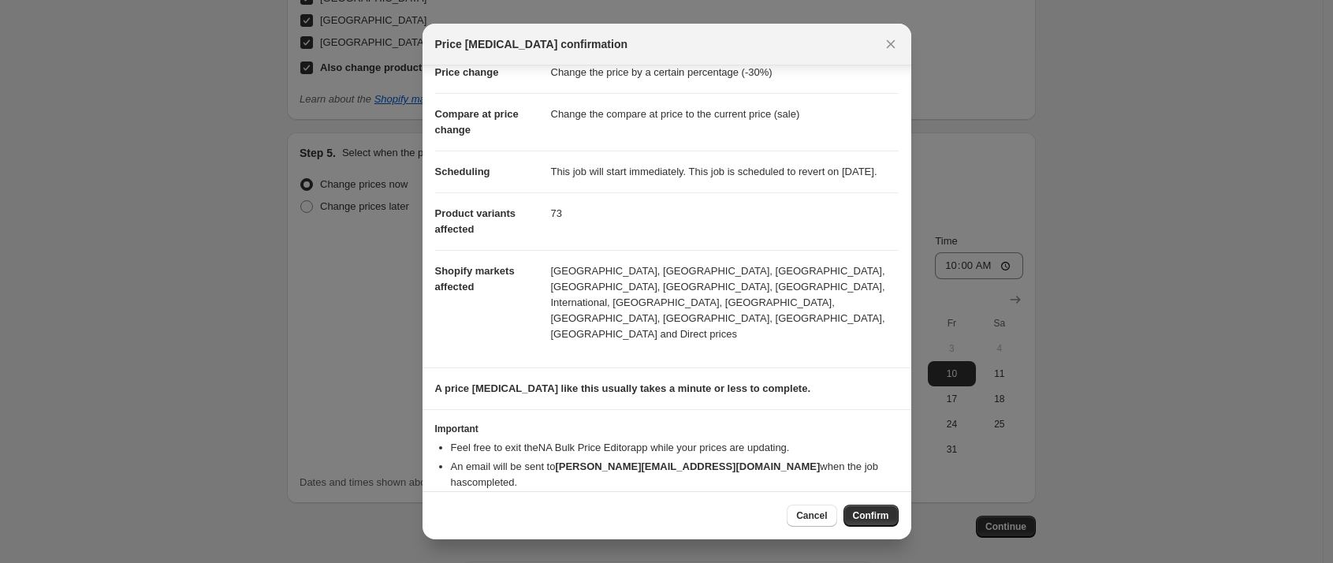
scroll to position [44, 0]
click at [798, 519] on span "Cancel" at bounding box center [811, 515] width 31 height 13
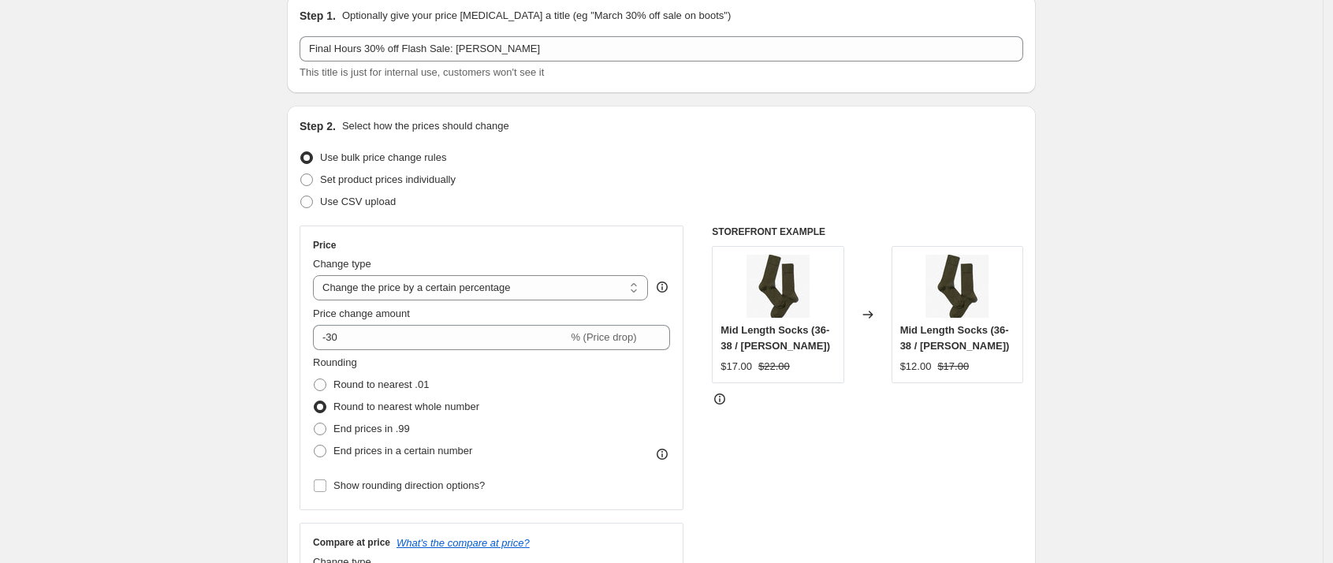
scroll to position [114, 0]
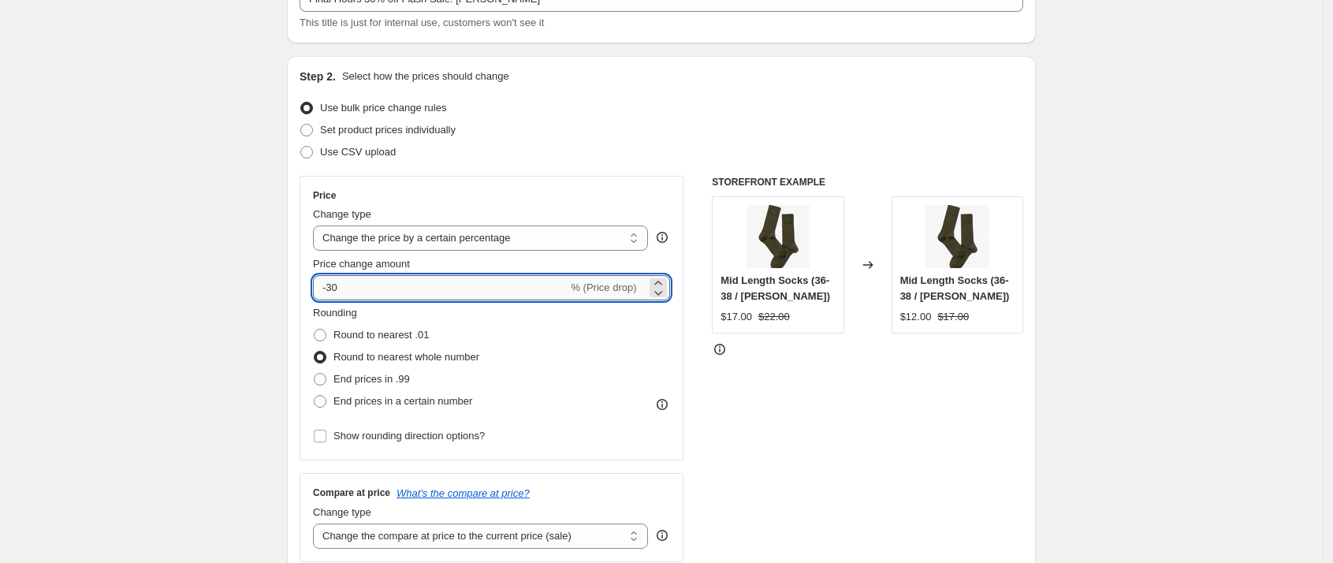
click at [398, 288] on input "-30" at bounding box center [440, 287] width 255 height 25
type input "-3"
type input "-30"
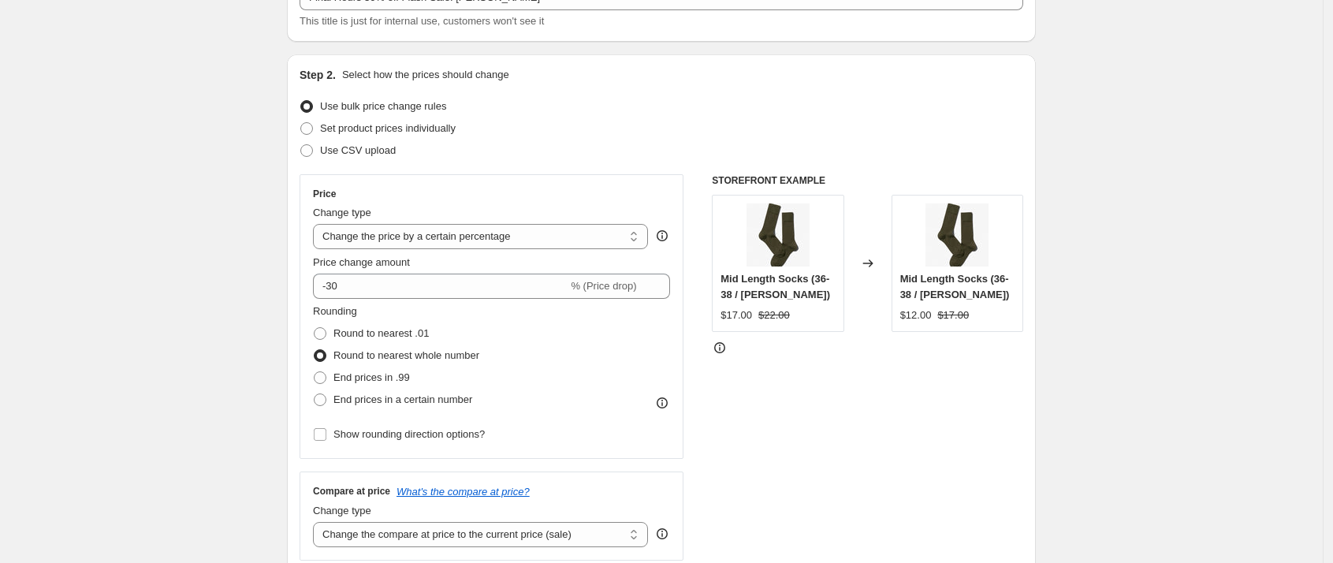
click at [789, 411] on div "STOREFRONT EXAMPLE Mid Length Socks (36-38 / Olive Green) $17.00 $22.00 Changed…" at bounding box center [867, 367] width 311 height 386
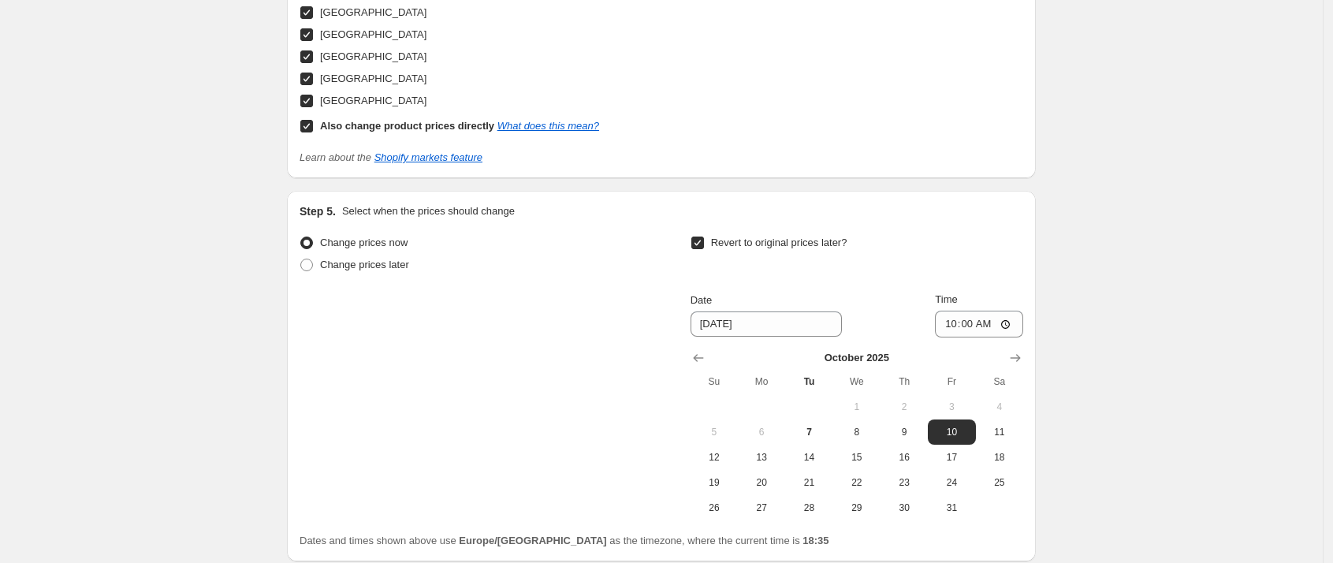
scroll to position [1963, 0]
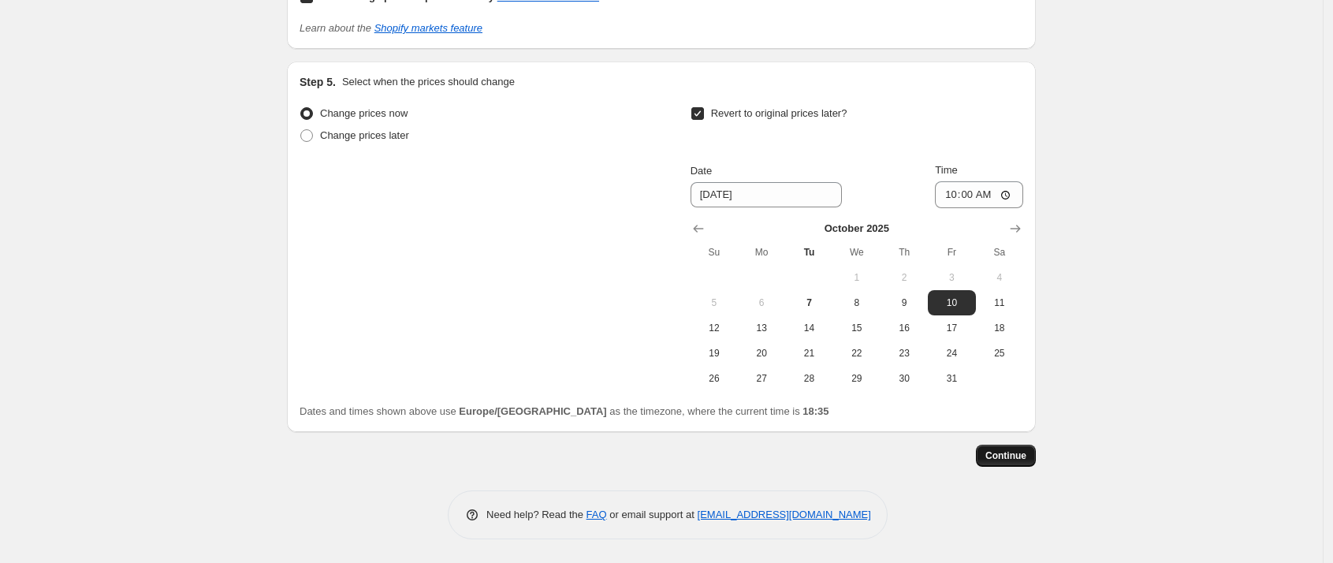
click at [995, 460] on span "Continue" at bounding box center [1005, 455] width 41 height 13
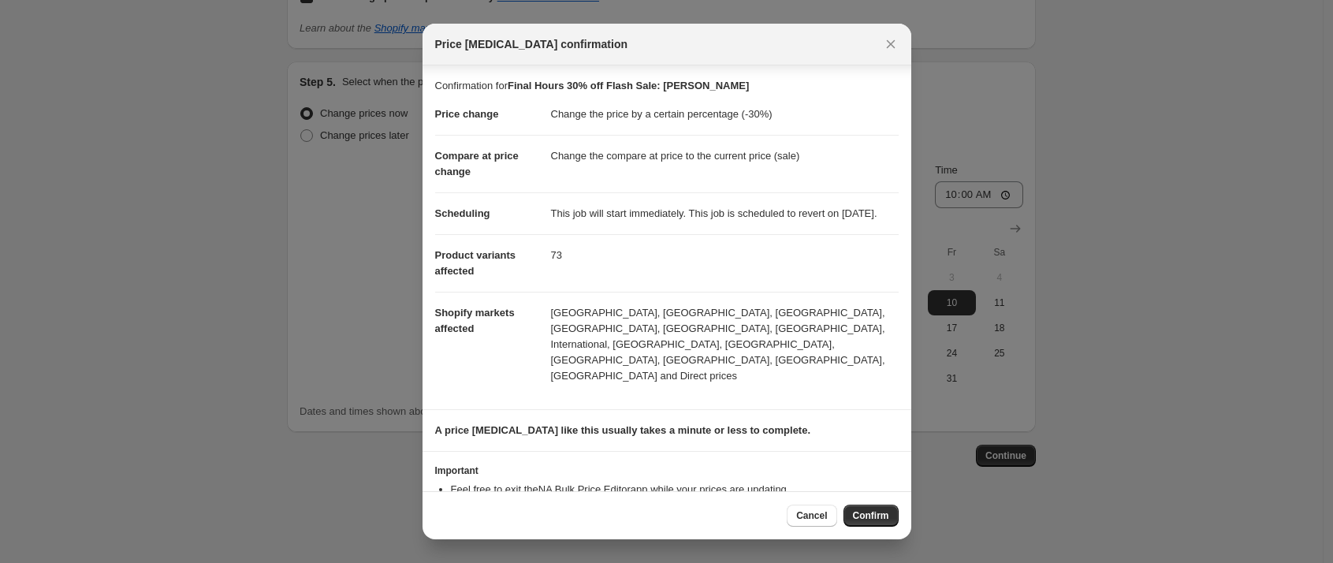
scroll to position [44, 0]
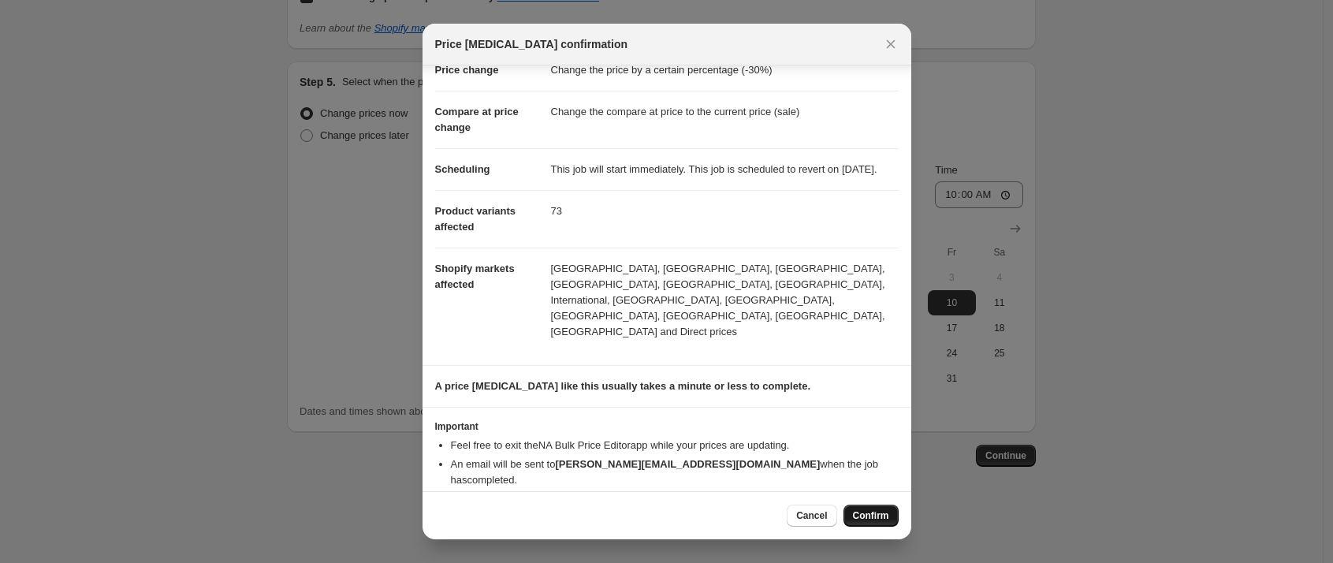
click at [868, 519] on span "Confirm" at bounding box center [871, 515] width 36 height 13
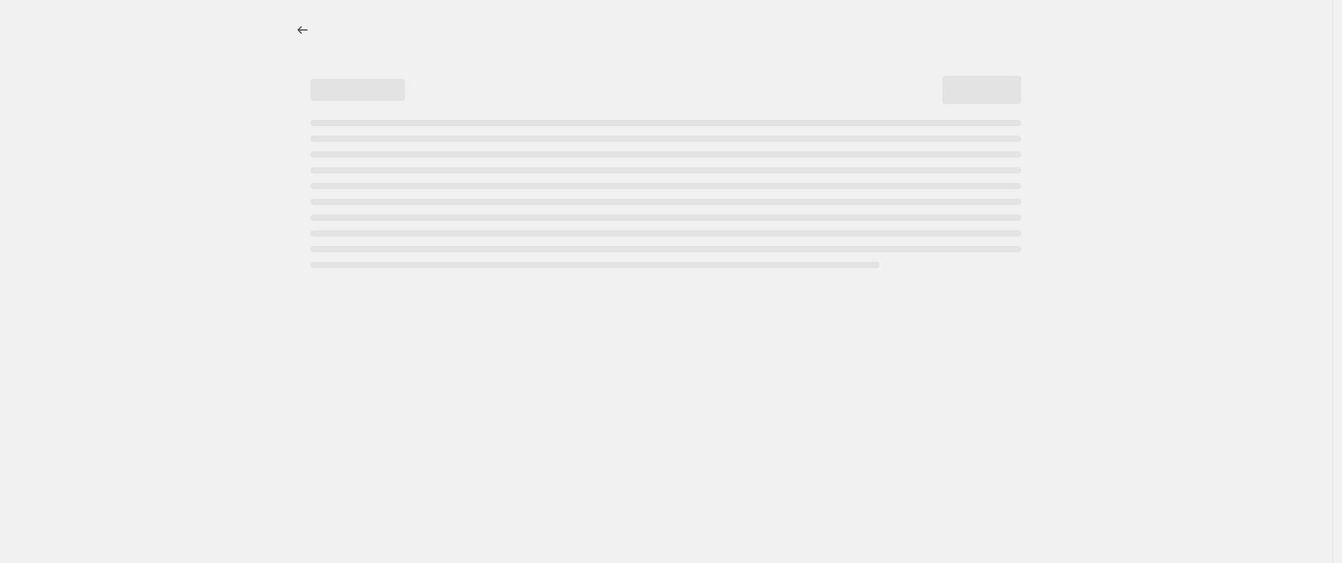
select select "percentage"
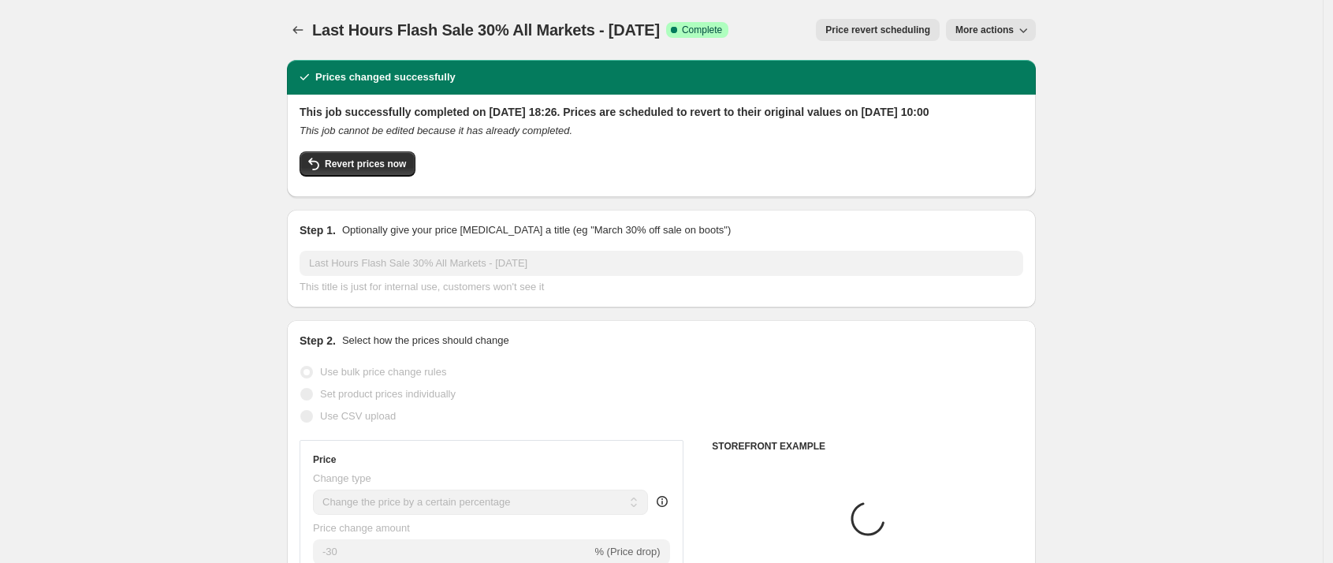
select select "tag"
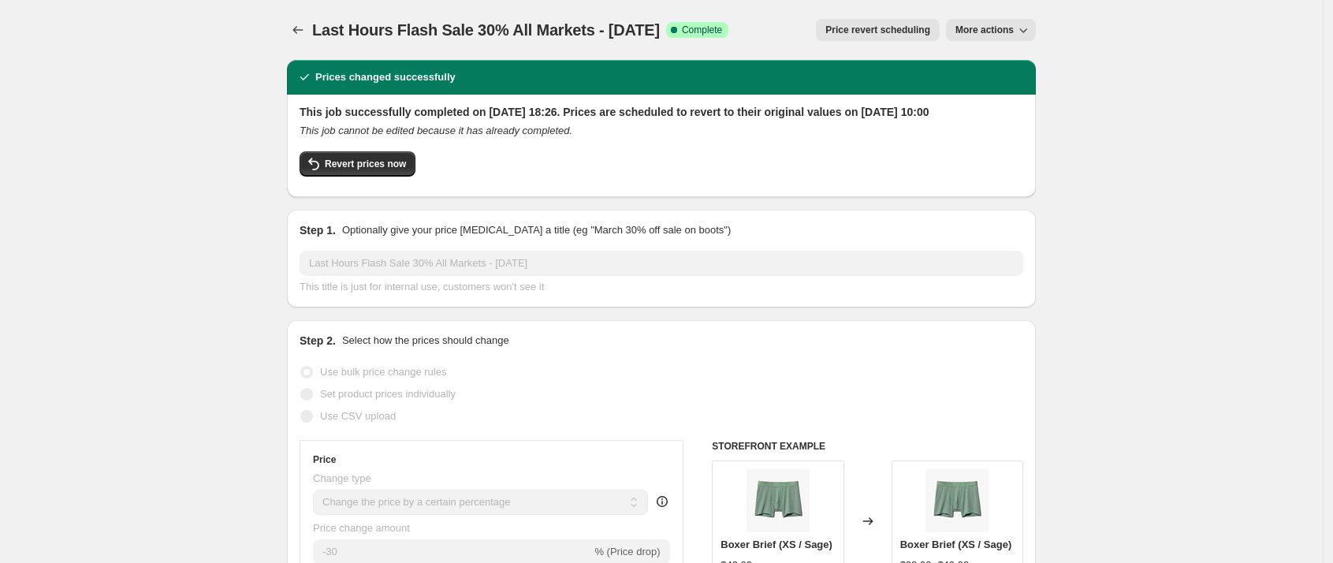
scroll to position [4, 0]
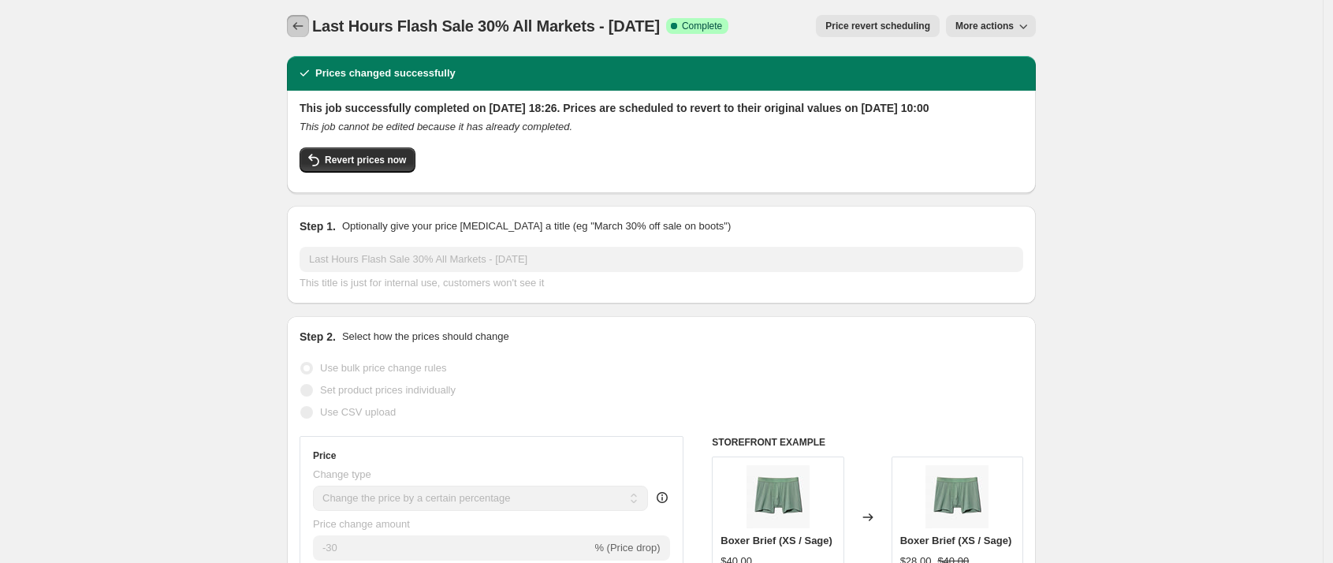
click at [302, 21] on icon "Price change jobs" at bounding box center [298, 26] width 16 height 16
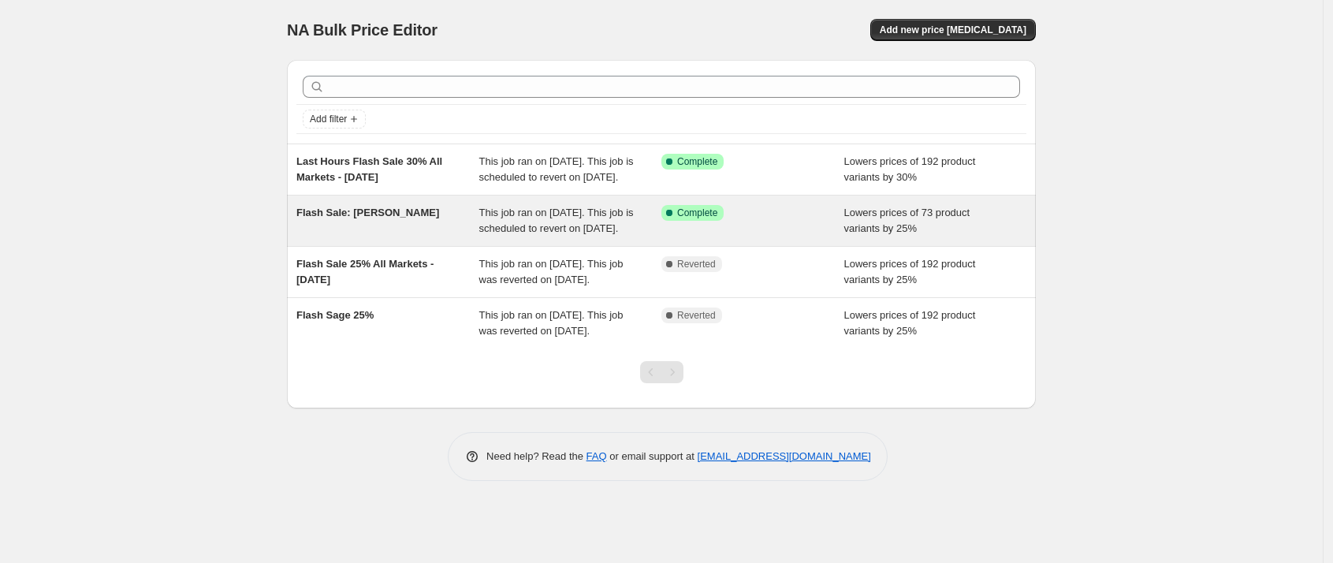
scroll to position [1, 0]
click at [391, 236] on div "Flash Sale: Olive Green" at bounding box center [387, 221] width 183 height 32
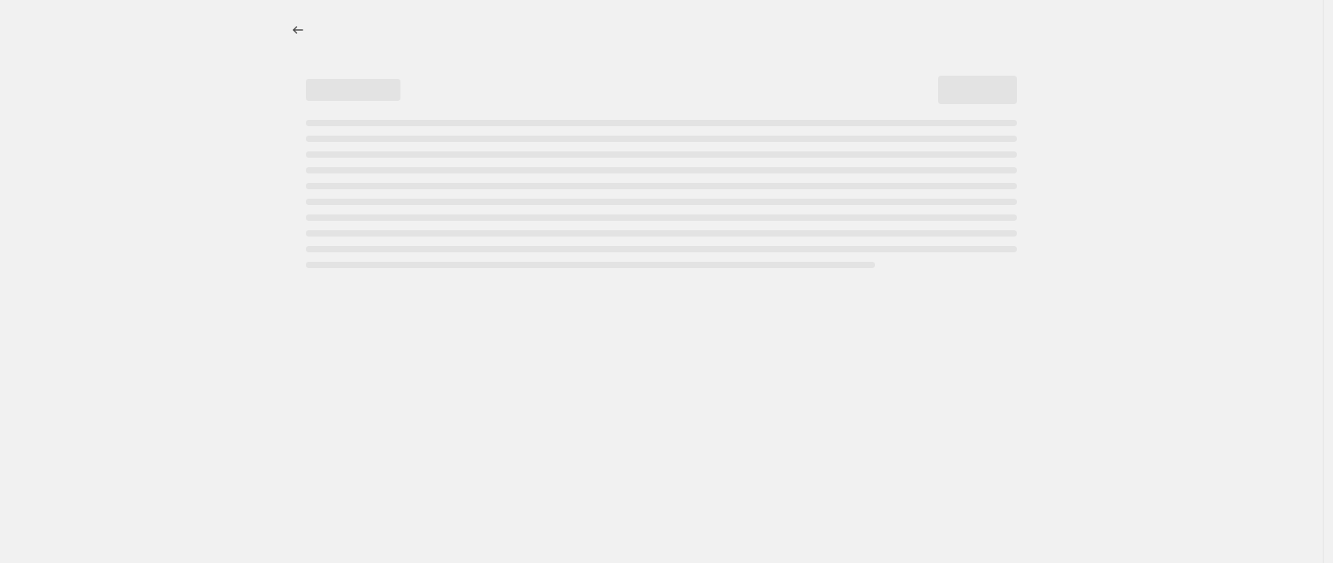
select select "percentage"
select select "tag"
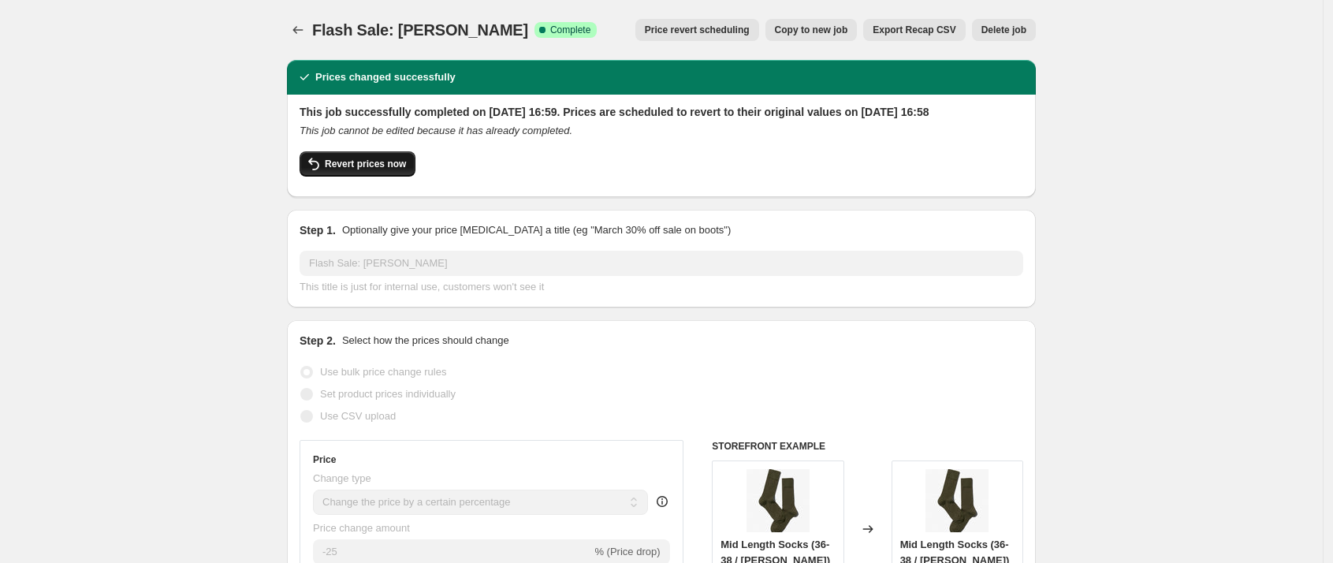
click at [374, 170] on span "Revert prices now" at bounding box center [365, 164] width 81 height 13
checkbox input "false"
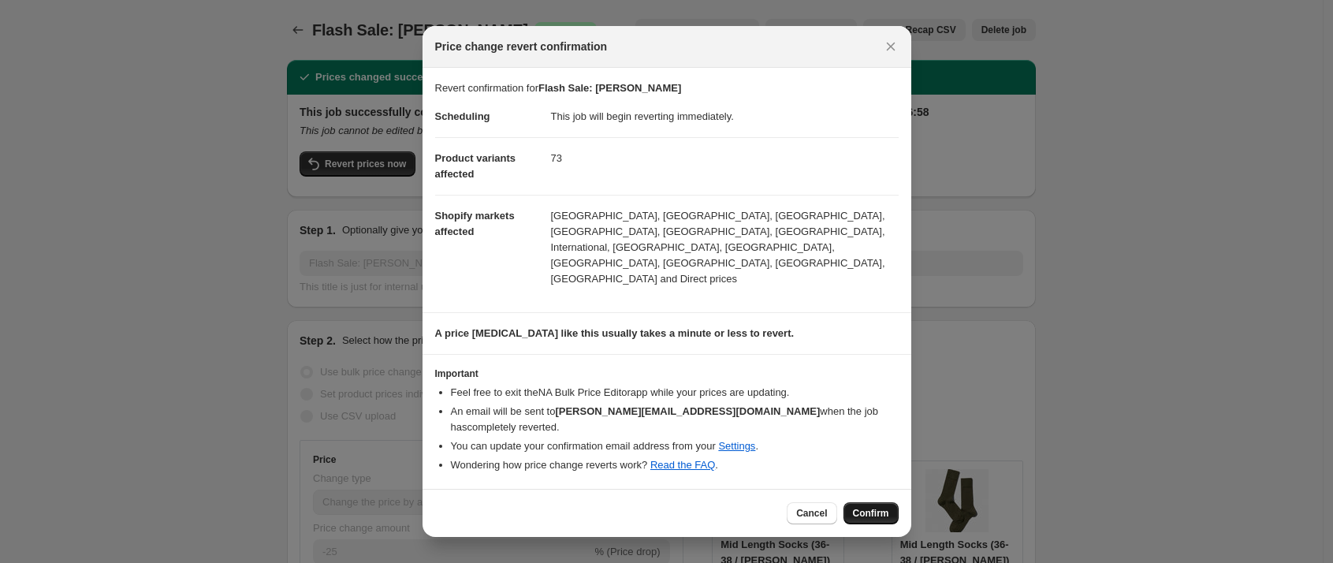
click at [861, 507] on span "Confirm" at bounding box center [871, 513] width 36 height 13
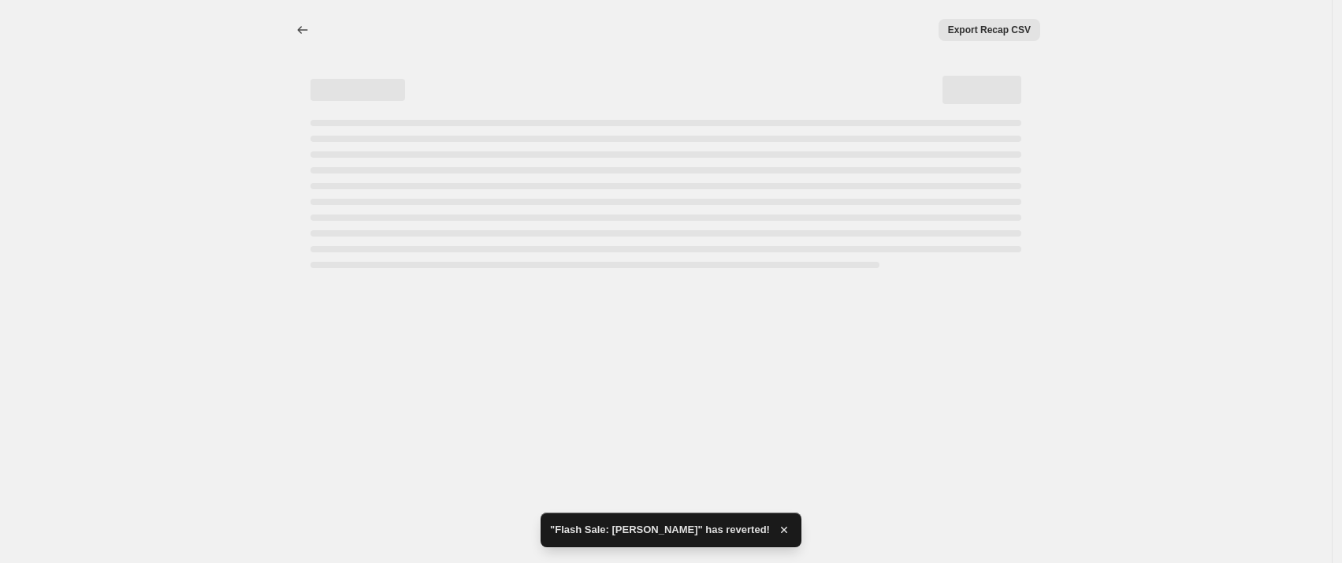
select select "percentage"
select select "tag"
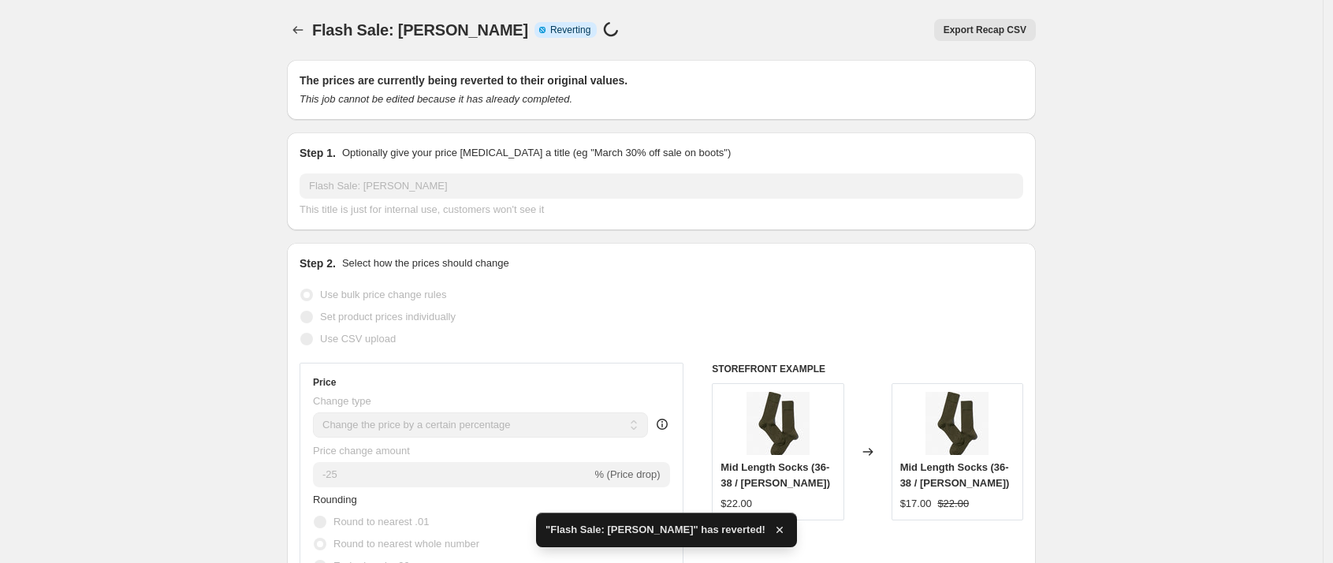
checkbox input "true"
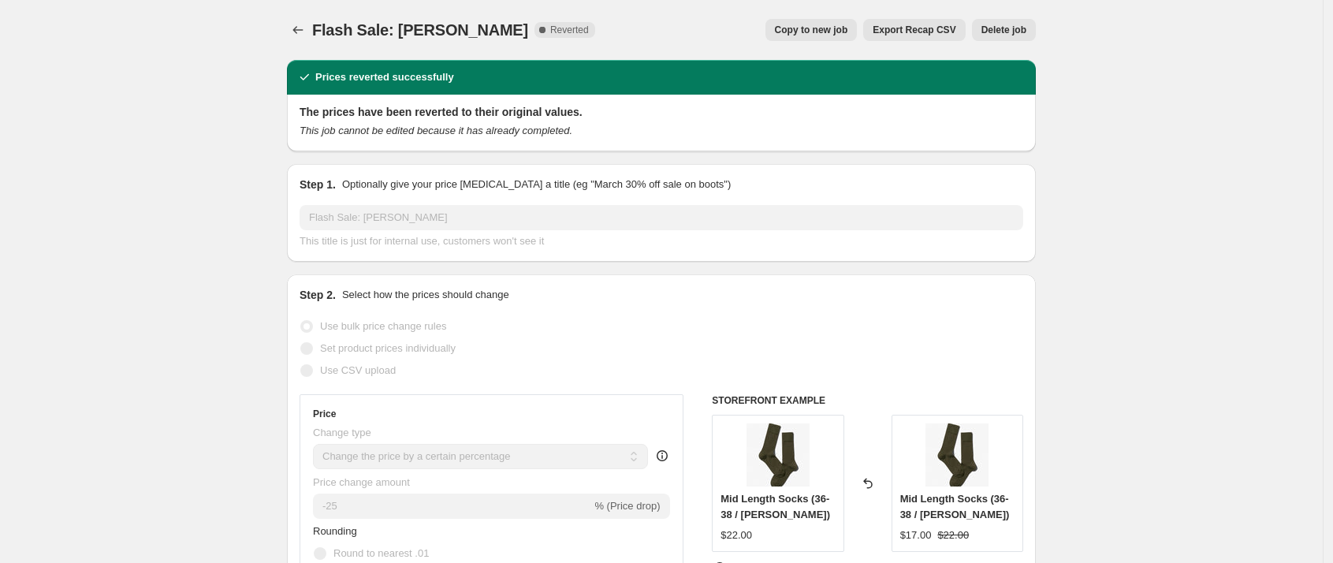
select select "percentage"
select select "tag"
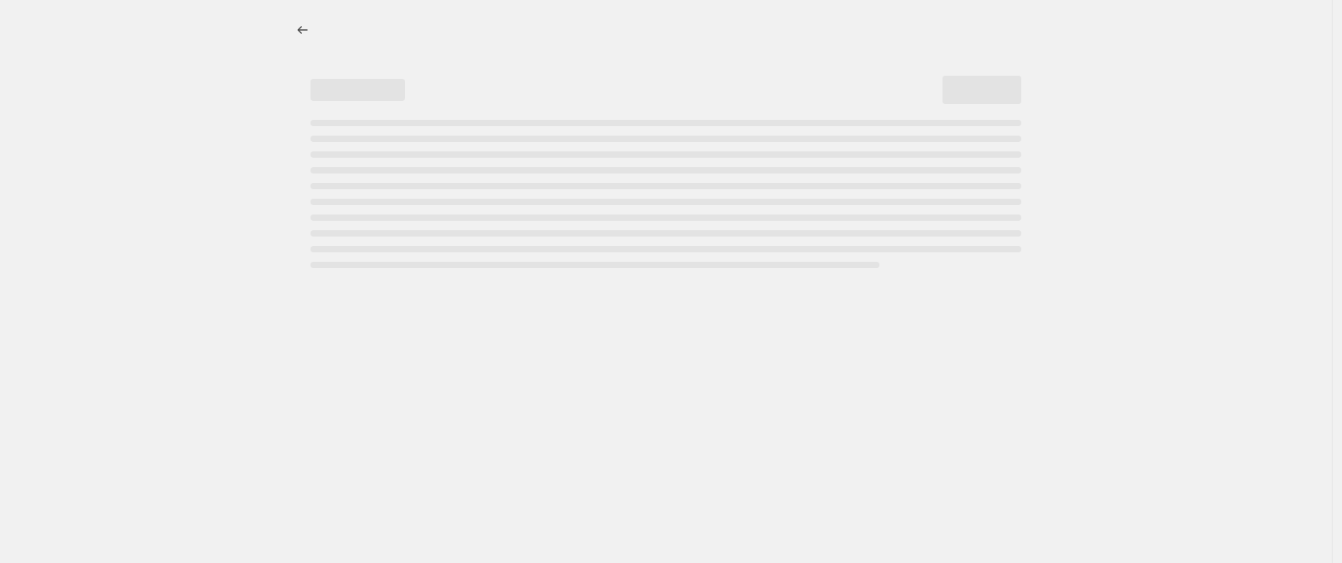
select select "percentage"
select select "tag"
